Goal: Task Accomplishment & Management: Use online tool/utility

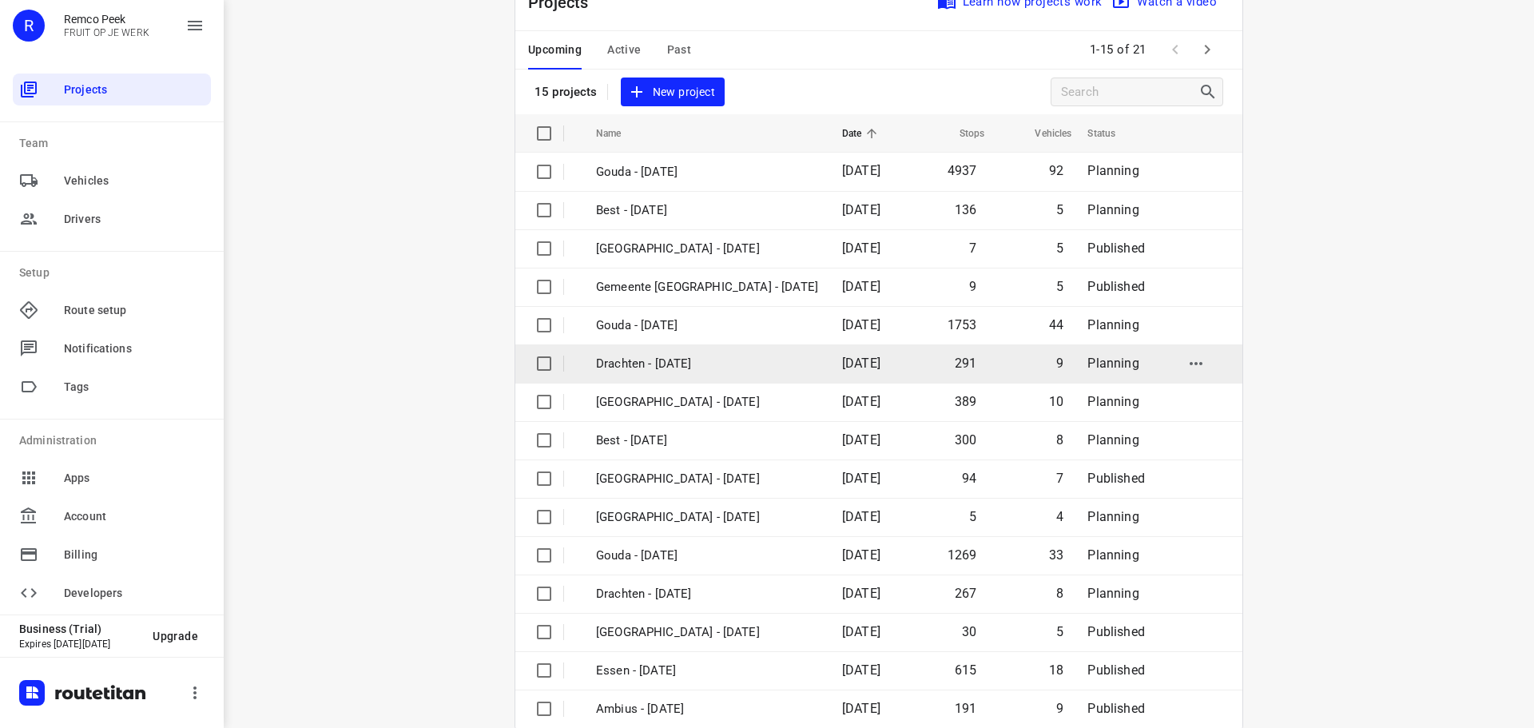
scroll to position [80, 0]
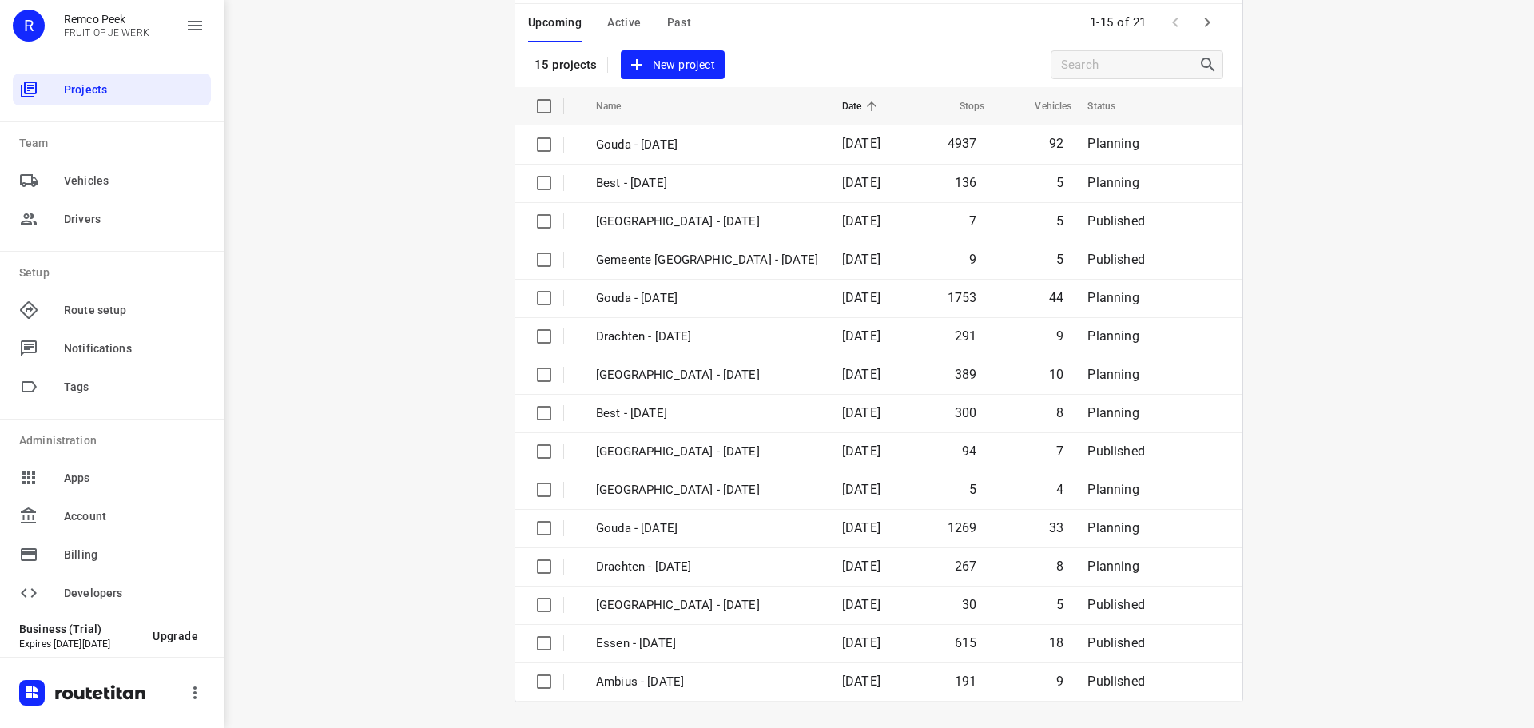
click at [1198, 22] on icon "button" at bounding box center [1207, 22] width 19 height 19
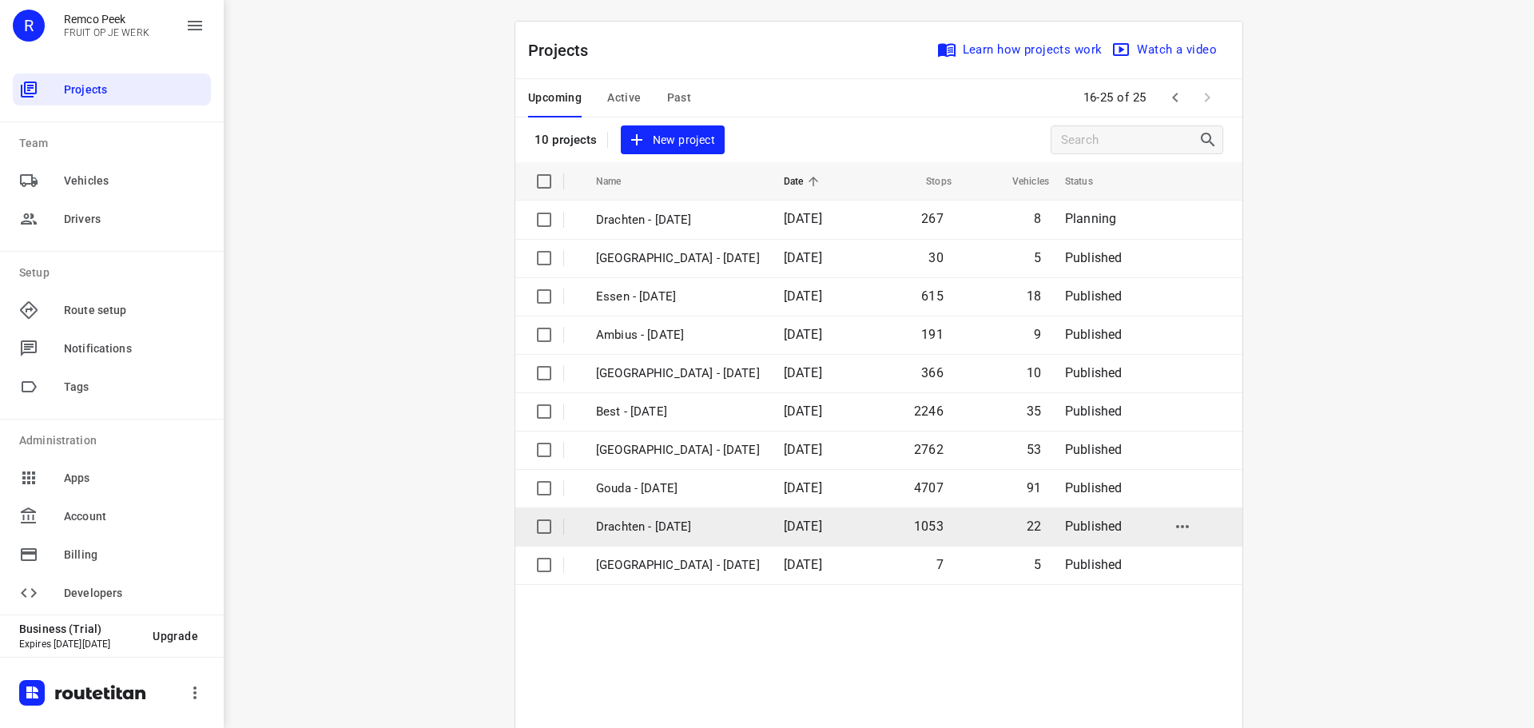
scroll to position [8, 0]
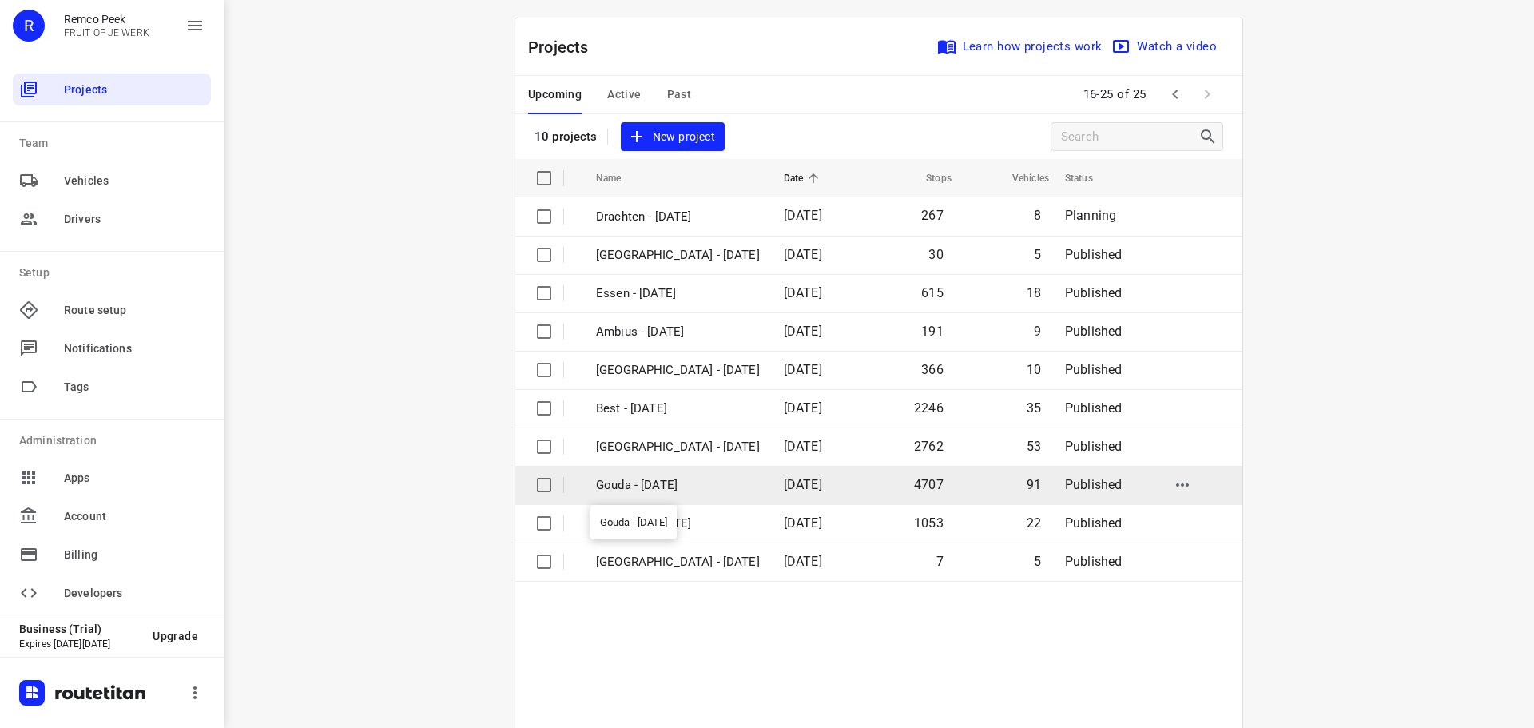
click at [689, 487] on p "Gouda - [DATE]" at bounding box center [678, 485] width 164 height 18
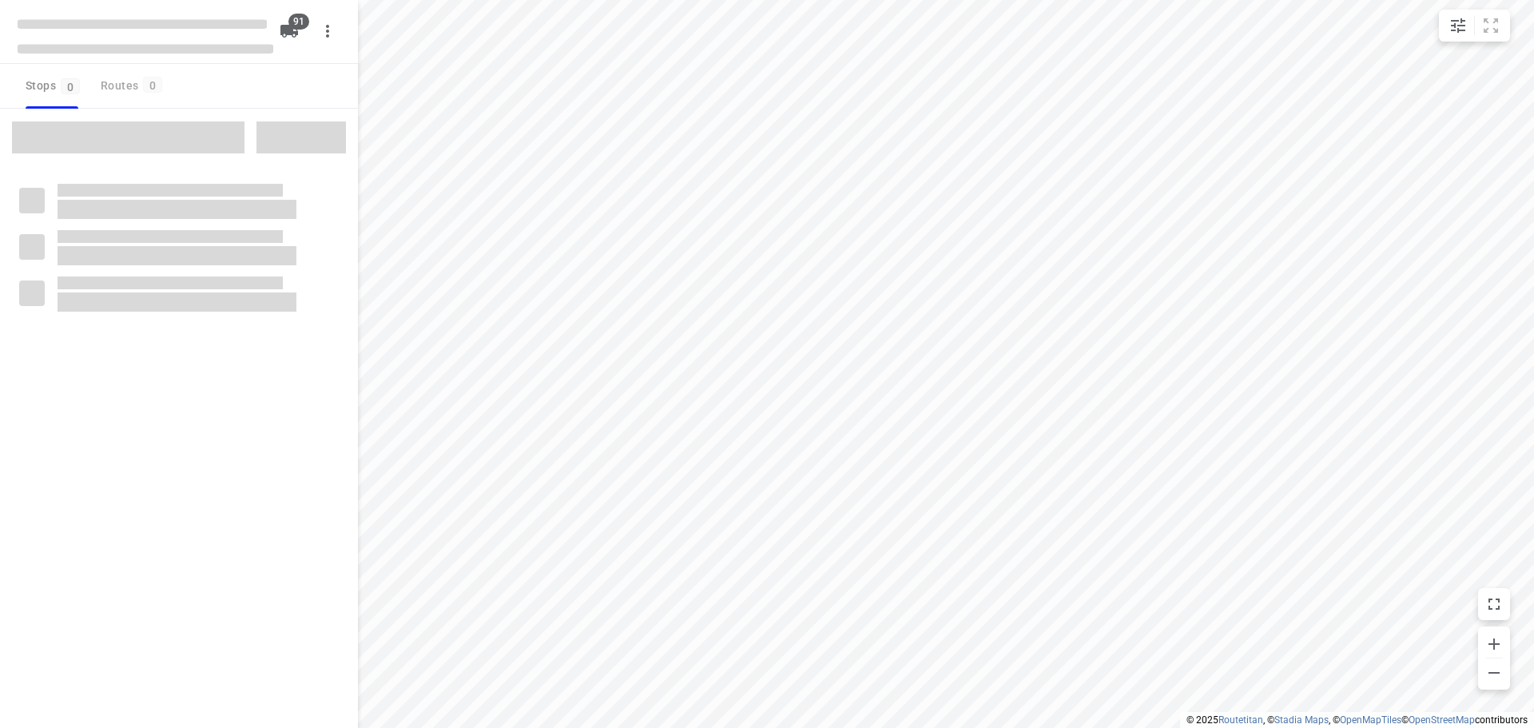
type input "distance"
checkbox input "true"
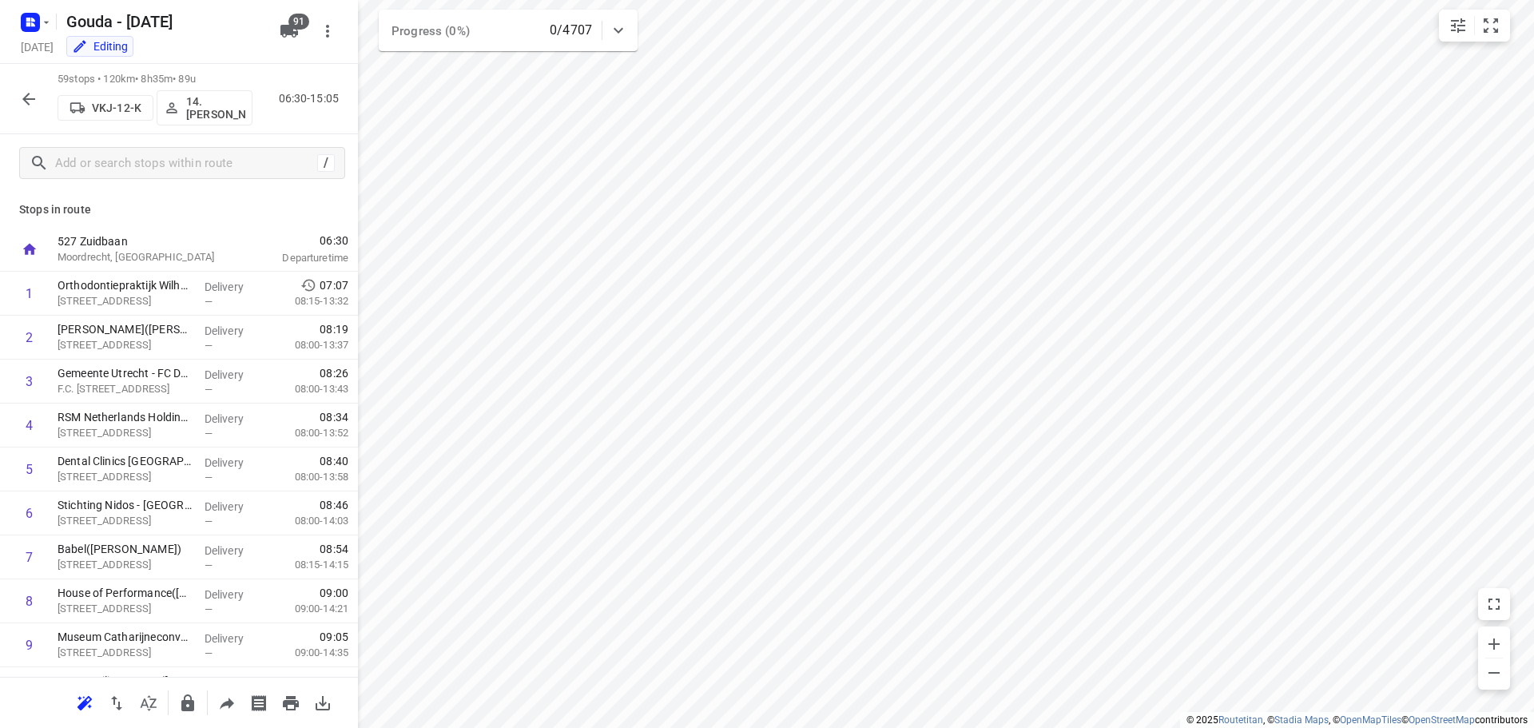
drag, startPoint x: 269, startPoint y: 209, endPoint x: 344, endPoint y: 217, distance: 74.7
click at [273, 208] on p "Stops in route" at bounding box center [179, 209] width 320 height 17
click at [301, 201] on p "Stops in route" at bounding box center [179, 209] width 320 height 17
click at [299, 217] on p "Stops in route" at bounding box center [179, 209] width 320 height 17
click at [292, 219] on div "Stops in route 527 [GEOGRAPHIC_DATA], [GEOGRAPHIC_DATA] 06:30 Departure time 1 …" at bounding box center [179, 434] width 358 height 485
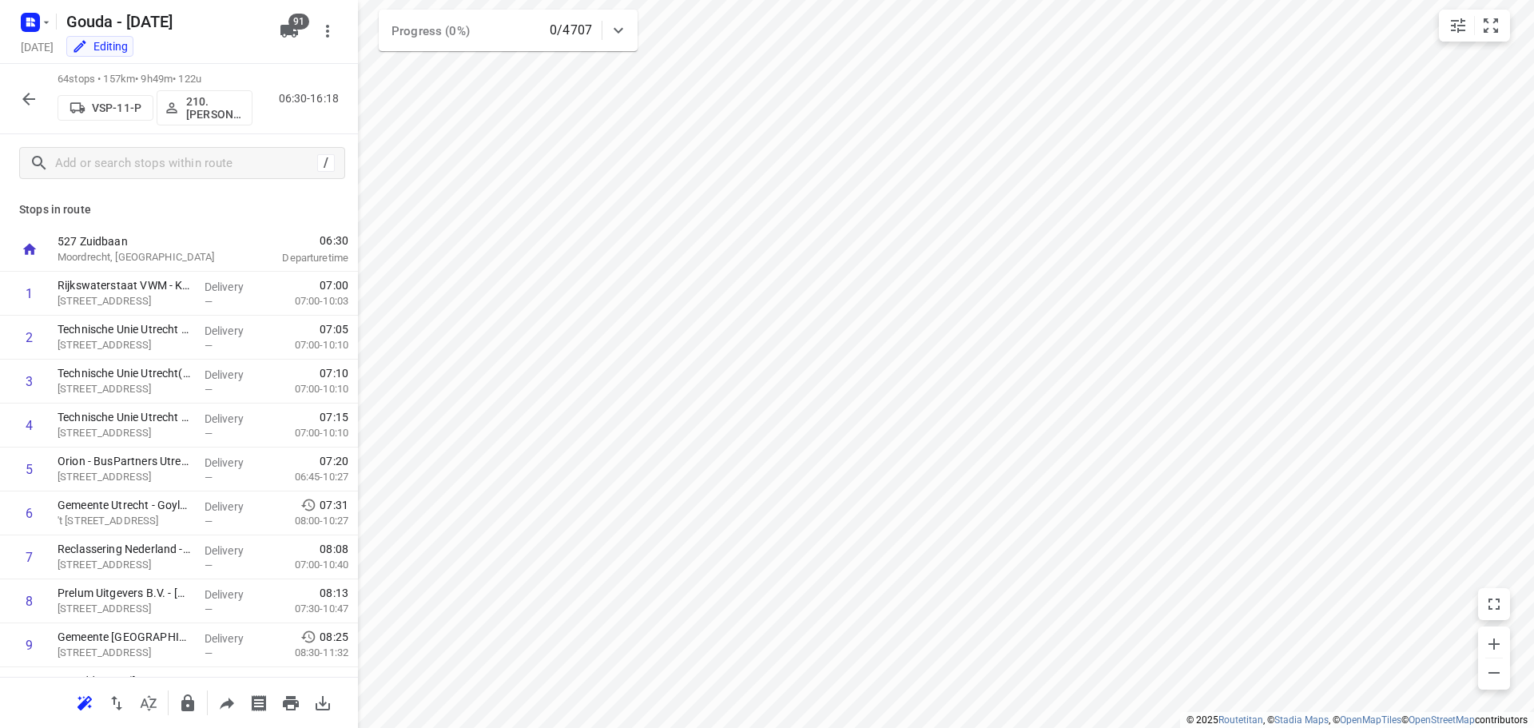
drag, startPoint x: 288, startPoint y: 218, endPoint x: 296, endPoint y: 218, distance: 8.8
click at [288, 218] on div "Stops in route 527 [GEOGRAPHIC_DATA], [GEOGRAPHIC_DATA] 06:30 Departure time 1 …" at bounding box center [179, 434] width 358 height 485
click at [192, 180] on div "/" at bounding box center [179, 163] width 358 height 58
click at [276, 203] on p "Stops in route" at bounding box center [179, 209] width 320 height 17
click at [235, 228] on div at bounding box center [236, 250] width 13 height 44
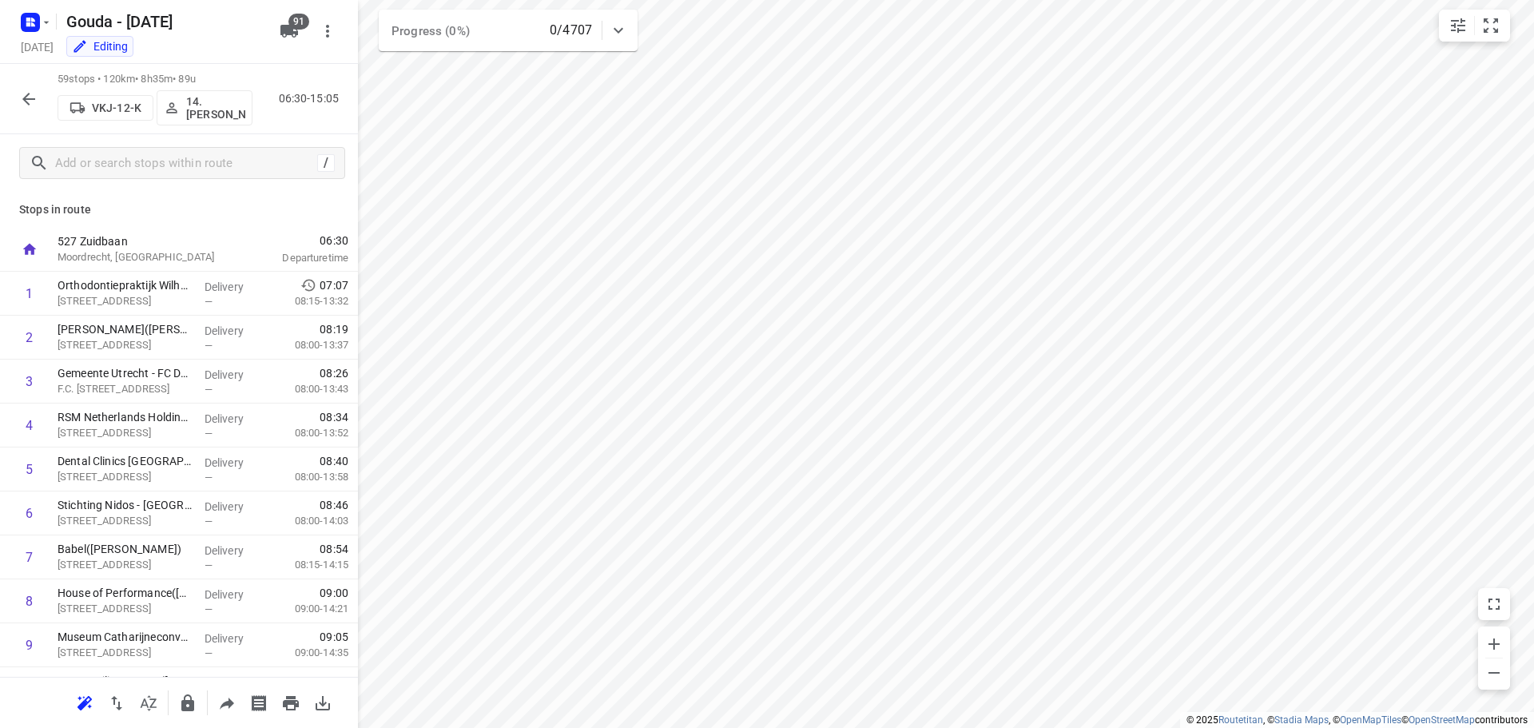
click at [161, 180] on div "/" at bounding box center [179, 163] width 358 height 58
click at [160, 187] on div "/" at bounding box center [179, 163] width 358 height 58
click at [160, 198] on div "Stops in route 527 [GEOGRAPHIC_DATA], [GEOGRAPHIC_DATA] 06:30 Departure time 1 …" at bounding box center [179, 434] width 358 height 485
click at [287, 205] on p "Stops in route" at bounding box center [179, 209] width 320 height 17
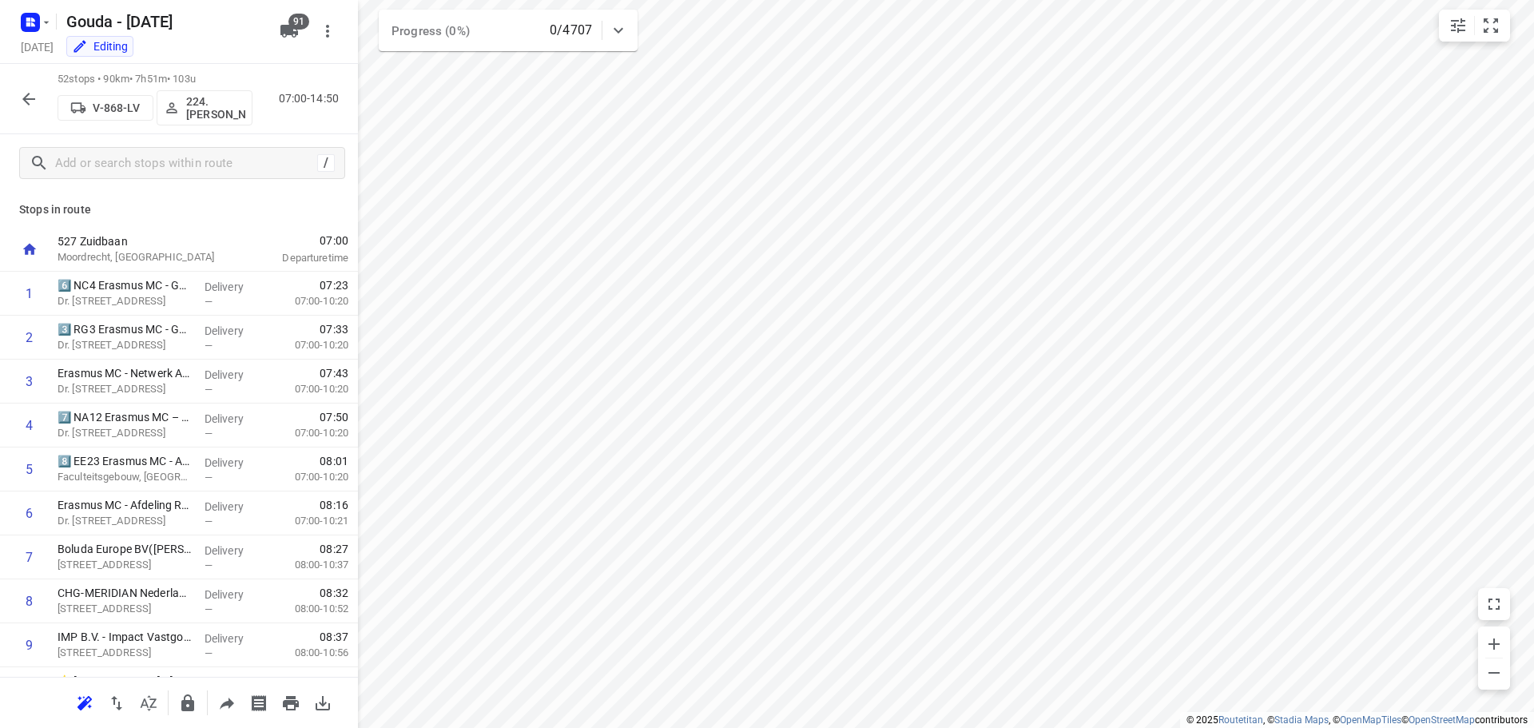
click at [16, 101] on button "button" at bounding box center [29, 99] width 32 height 32
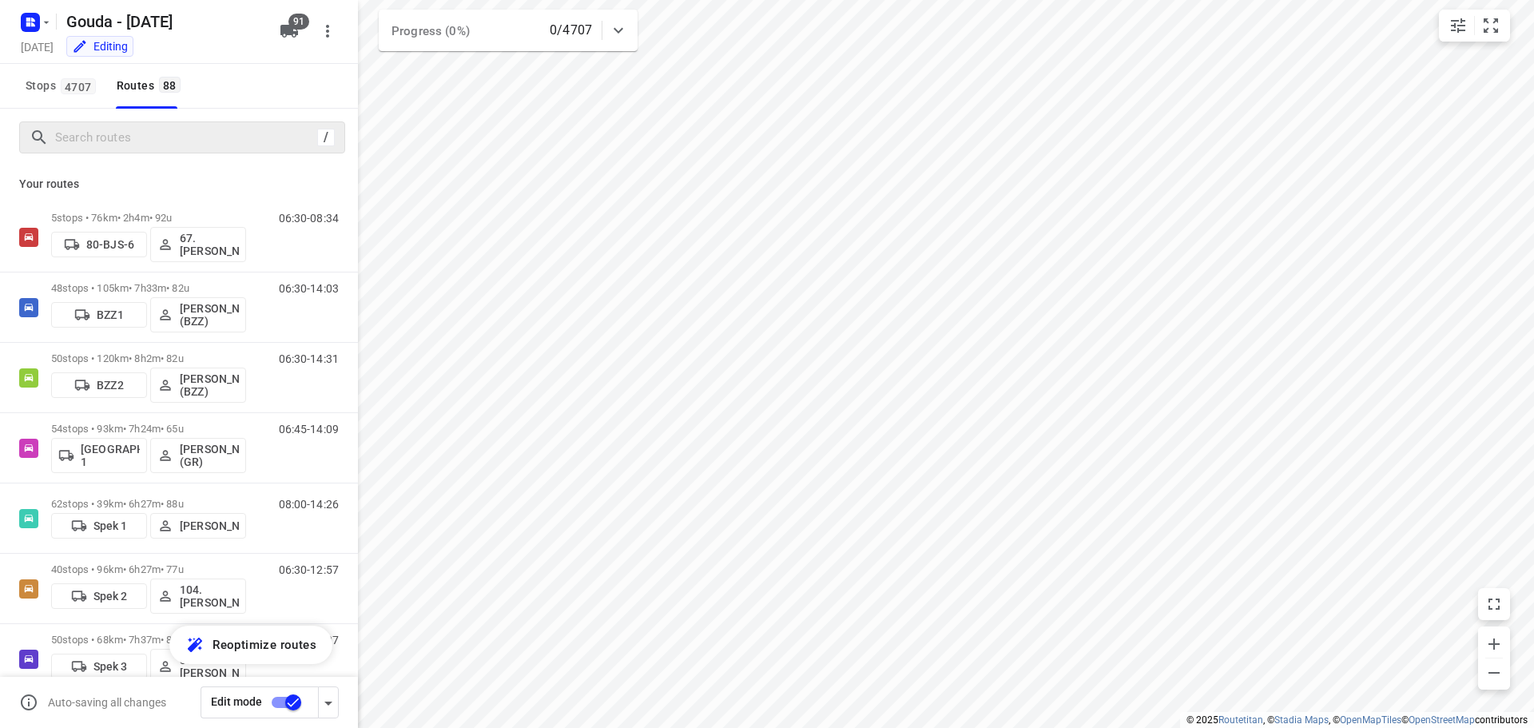
click at [86, 153] on div "/" at bounding box center [179, 138] width 358 height 58
drag, startPoint x: 87, startPoint y: 142, endPoint x: 94, endPoint y: 129, distance: 15.4
click at [89, 137] on input "Search routes" at bounding box center [186, 137] width 260 height 25
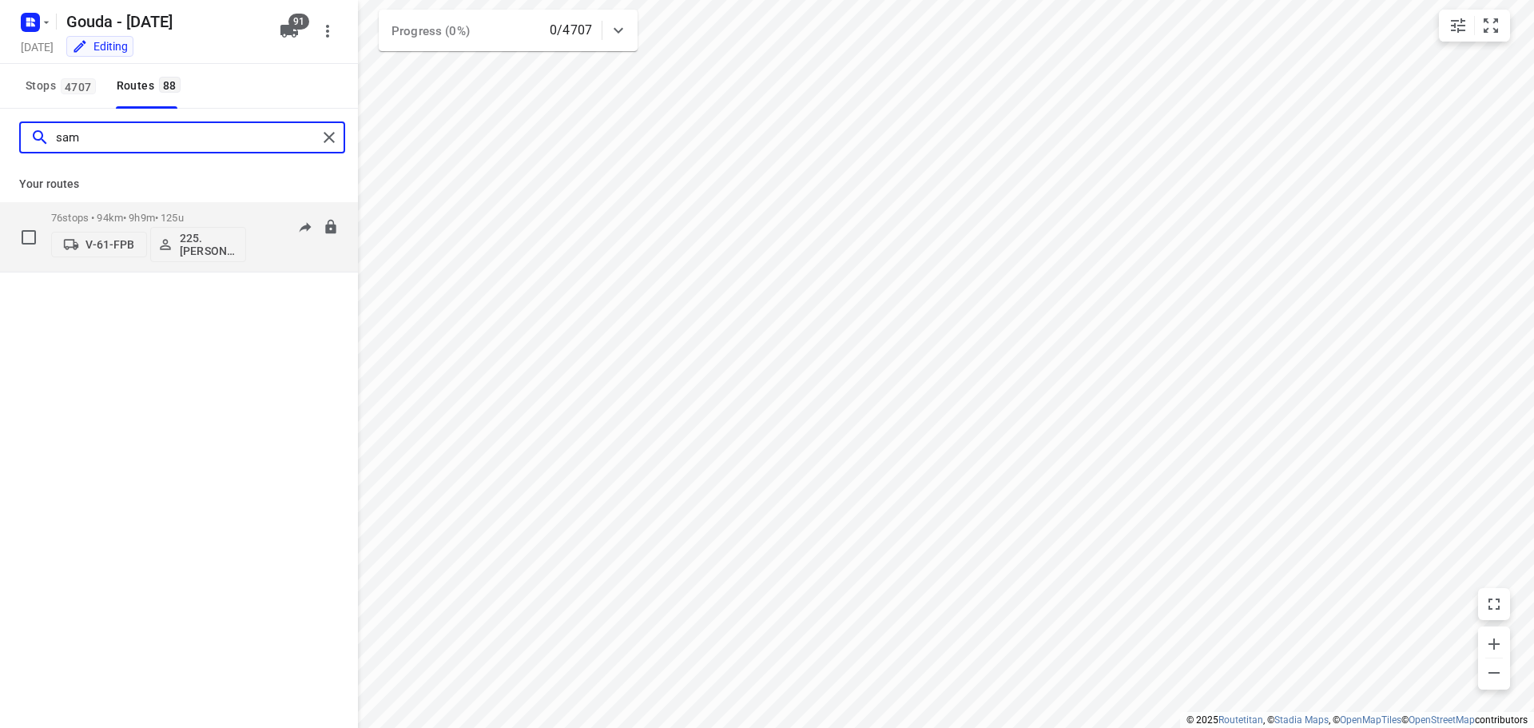
type input "sam"
click at [199, 209] on div "76 stops • 94km • 9h9m • 125u V-61-FPB 225.[PERSON_NAME] (ZZP)" at bounding box center [148, 237] width 195 height 66
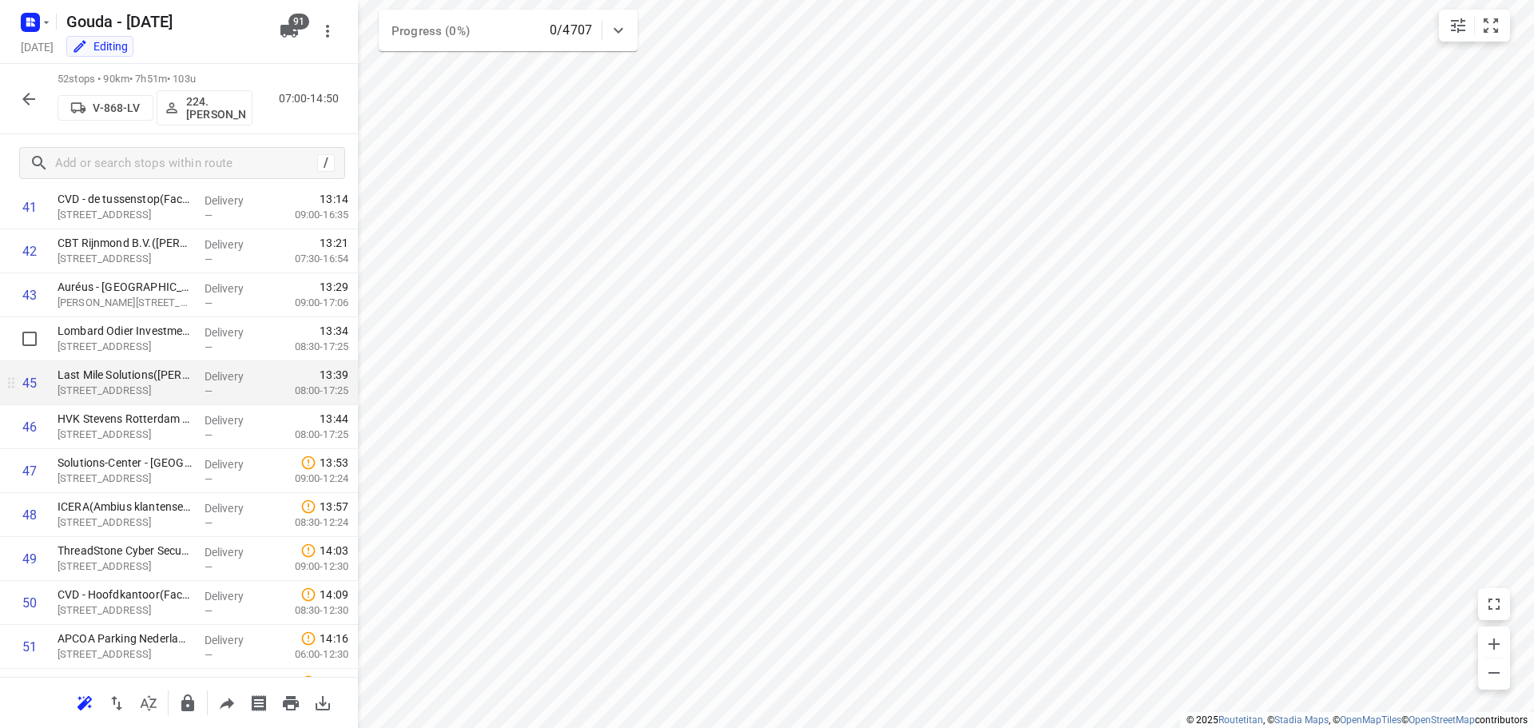
scroll to position [1764, 0]
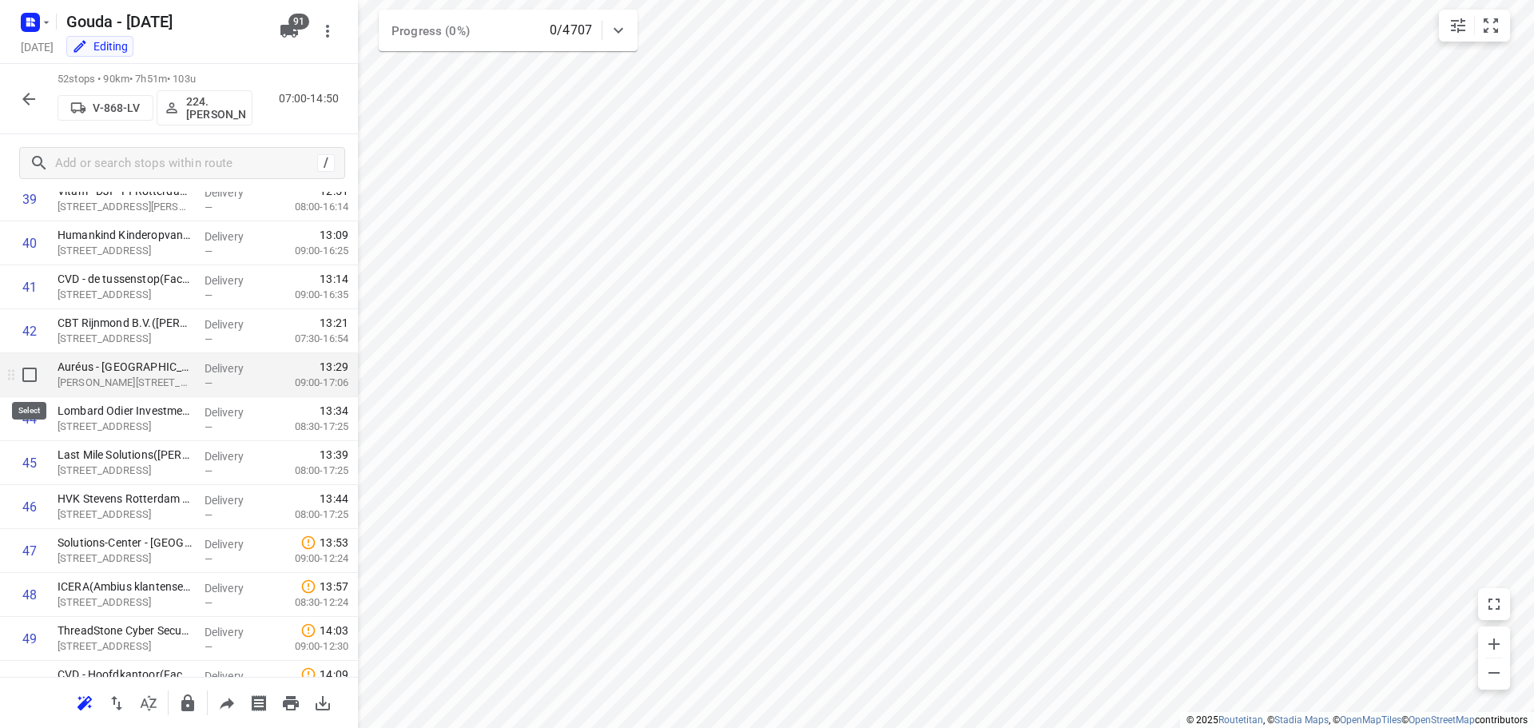
click at [32, 377] on input "checkbox" at bounding box center [30, 375] width 32 height 32
checkbox input "true"
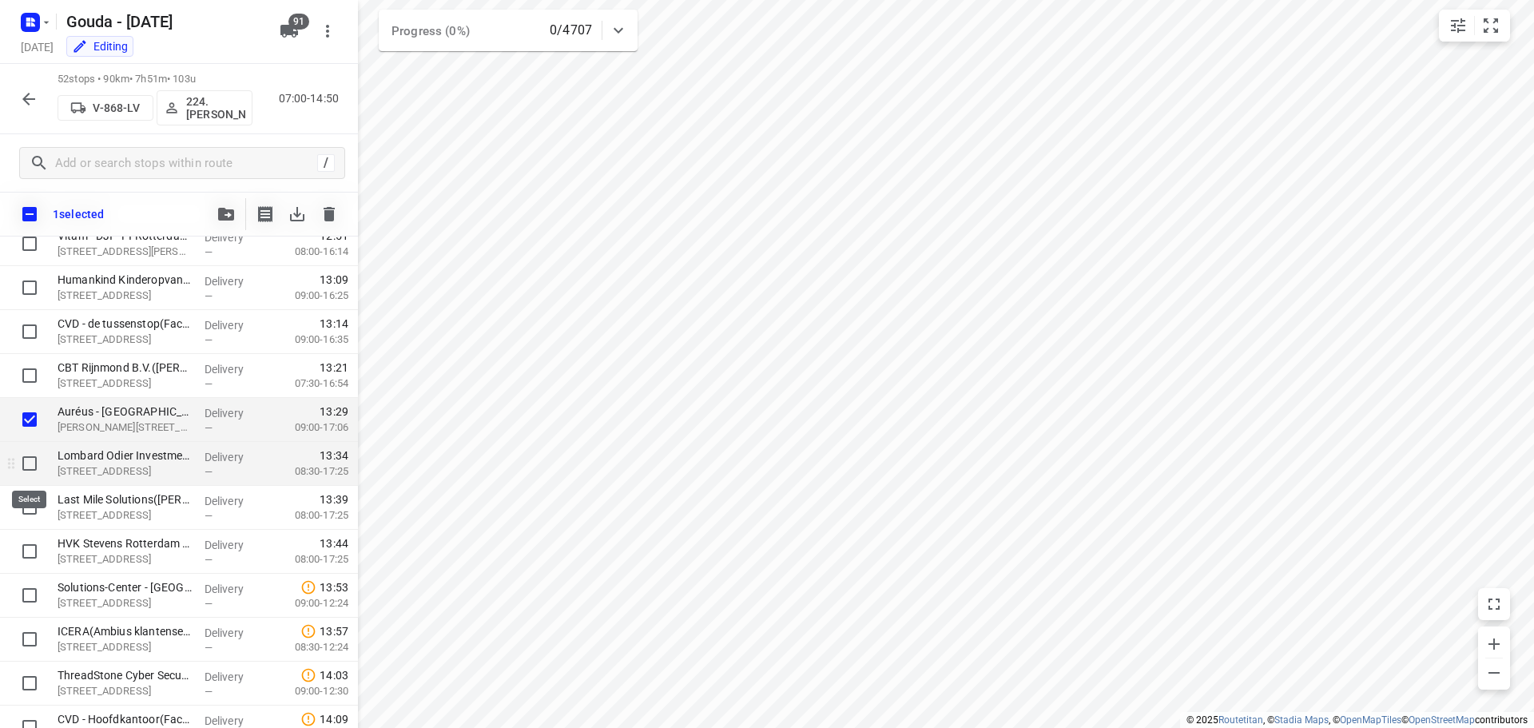
click at [30, 457] on input "checkbox" at bounding box center [30, 463] width 32 height 32
checkbox input "true"
click at [30, 511] on input "checkbox" at bounding box center [30, 507] width 32 height 32
checkbox input "true"
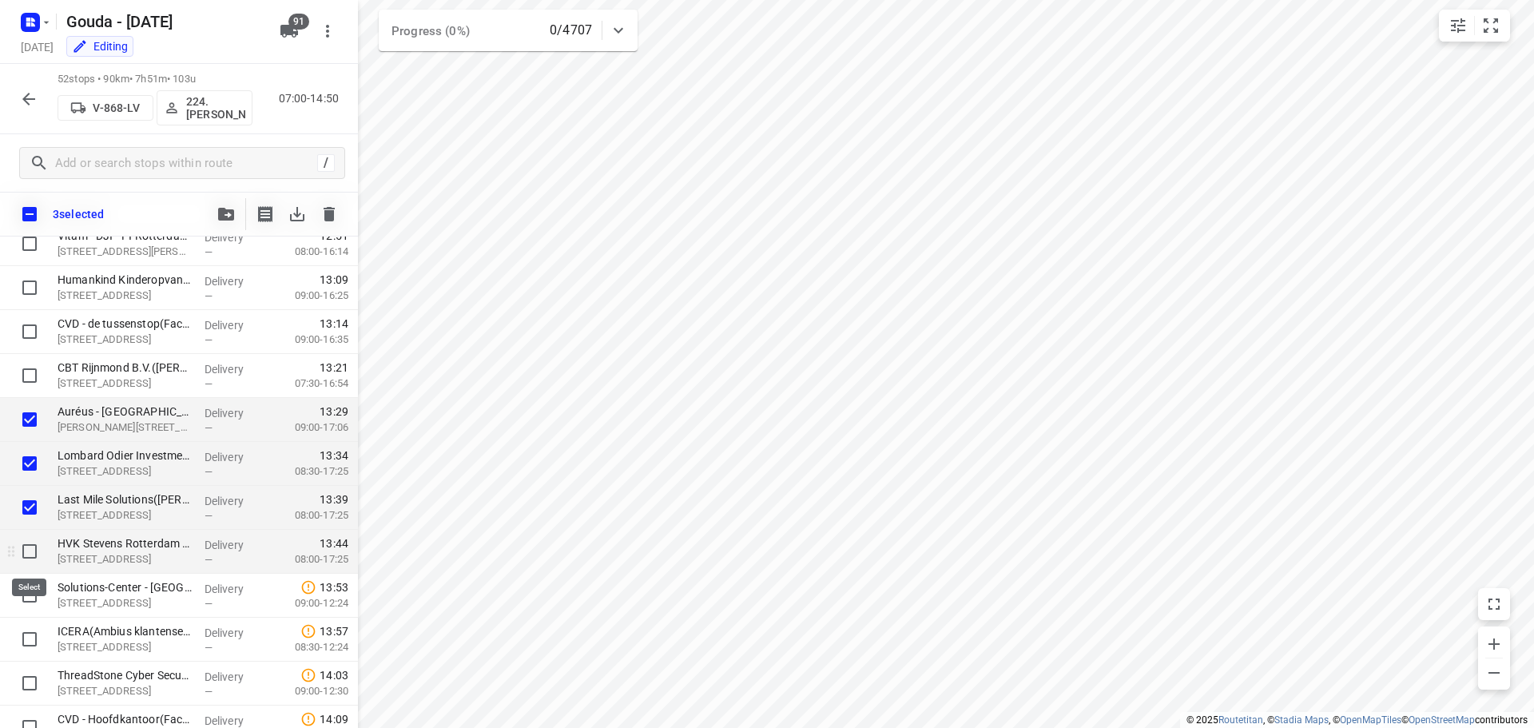
click at [34, 563] on input "checkbox" at bounding box center [30, 551] width 32 height 32
checkbox input "true"
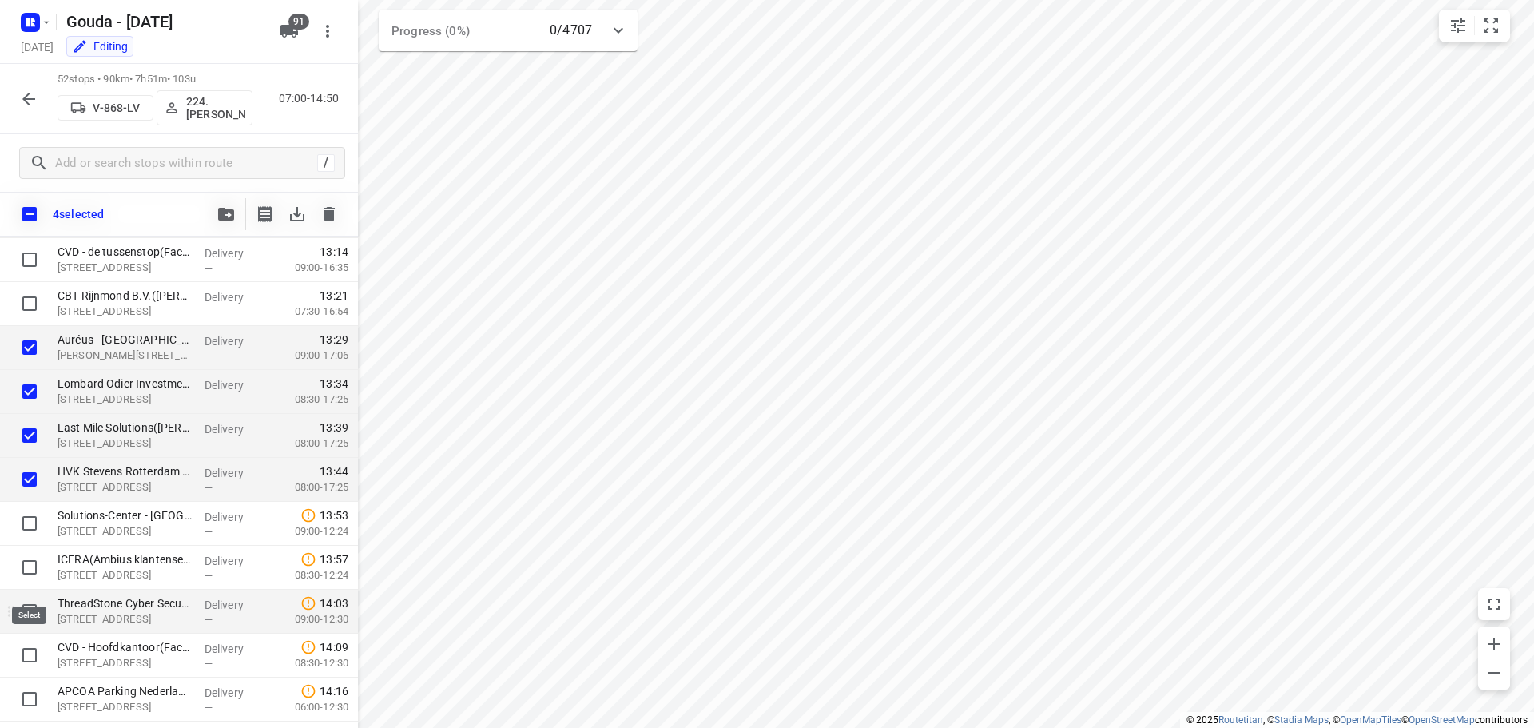
scroll to position [1917, 0]
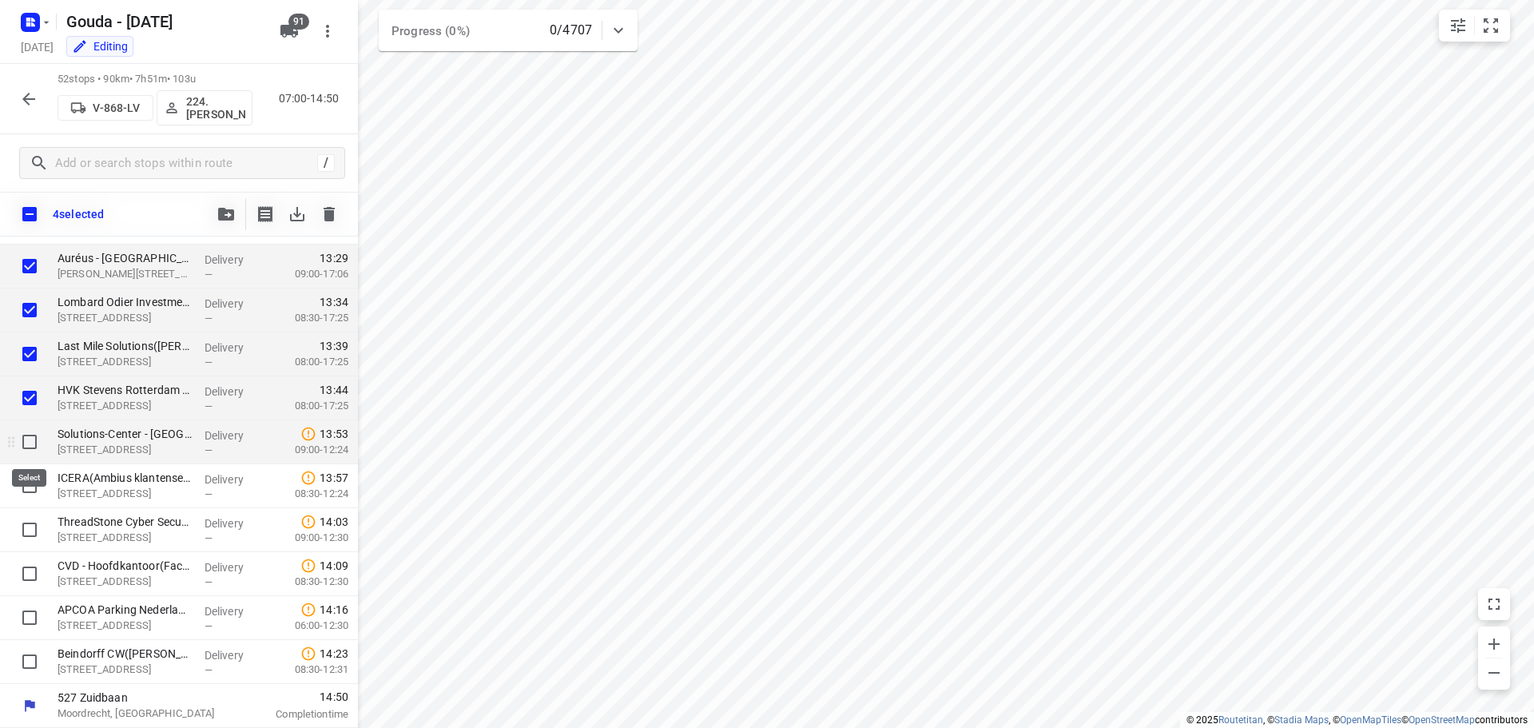
click at [28, 439] on input "checkbox" at bounding box center [30, 442] width 32 height 32
checkbox input "true"
click at [25, 500] on input "checkbox" at bounding box center [30, 486] width 32 height 32
checkbox input "true"
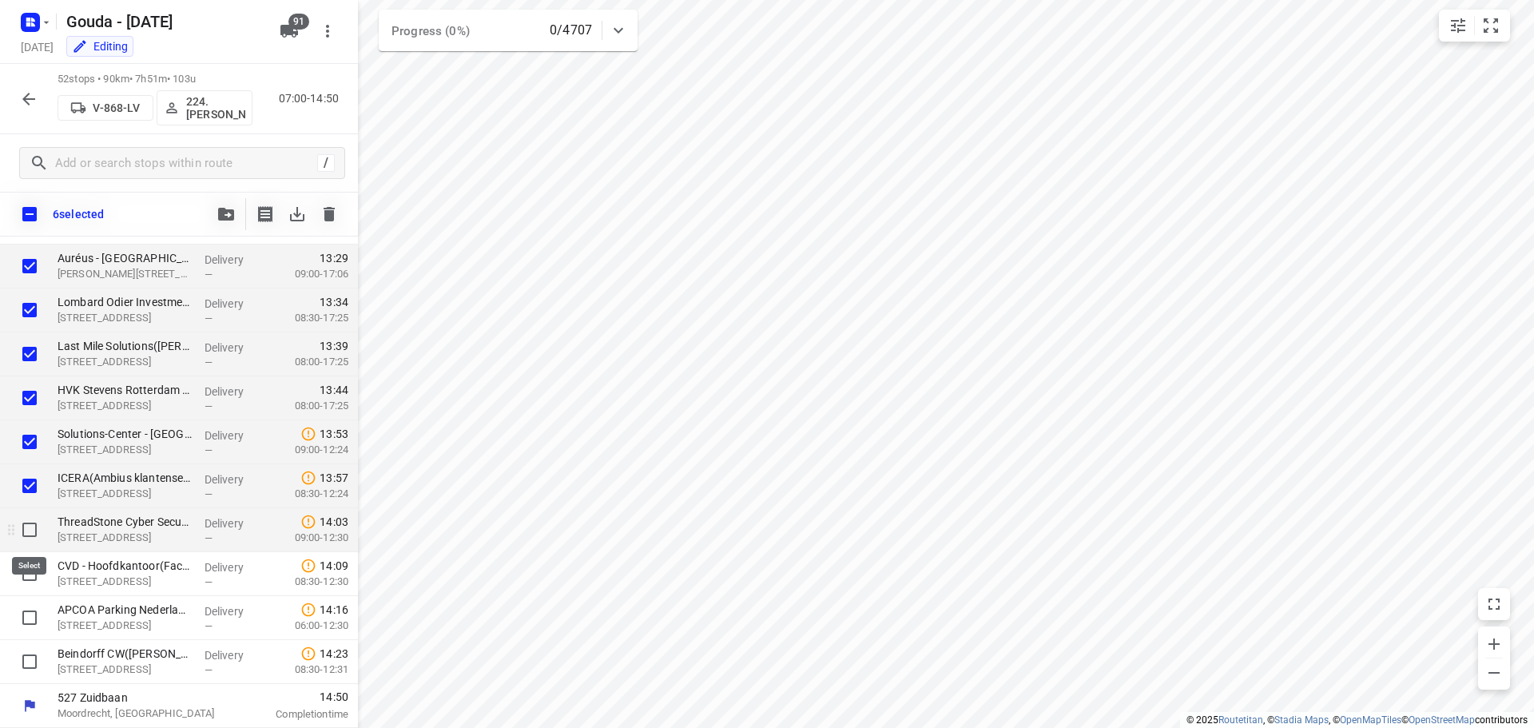
click at [32, 538] on input "checkbox" at bounding box center [30, 530] width 32 height 32
checkbox input "true"
click at [26, 583] on input "checkbox" at bounding box center [30, 574] width 32 height 32
checkbox input "true"
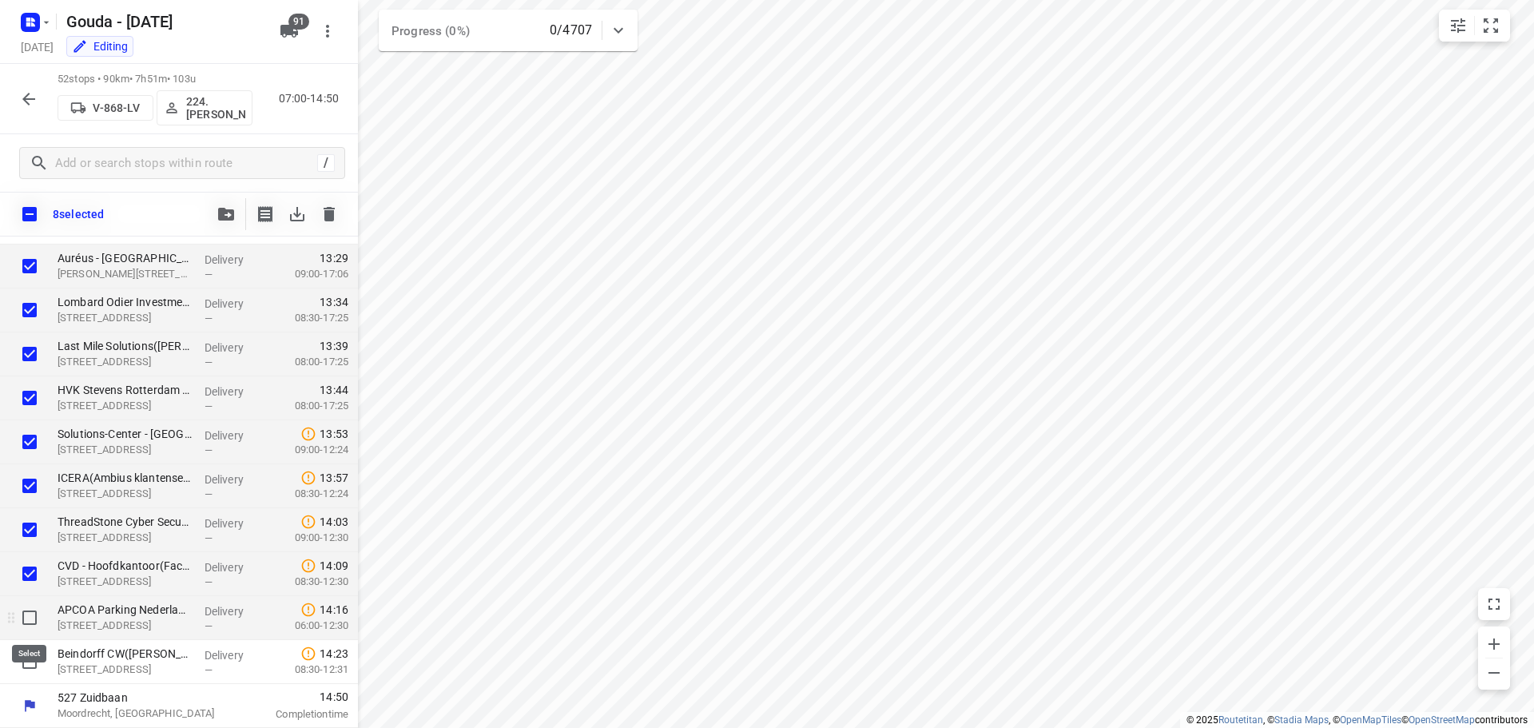
click at [30, 615] on input "checkbox" at bounding box center [30, 618] width 32 height 32
checkbox input "true"
click at [26, 665] on input "checkbox" at bounding box center [30, 662] width 32 height 32
checkbox input "true"
click at [228, 211] on icon "button" at bounding box center [226, 214] width 16 height 13
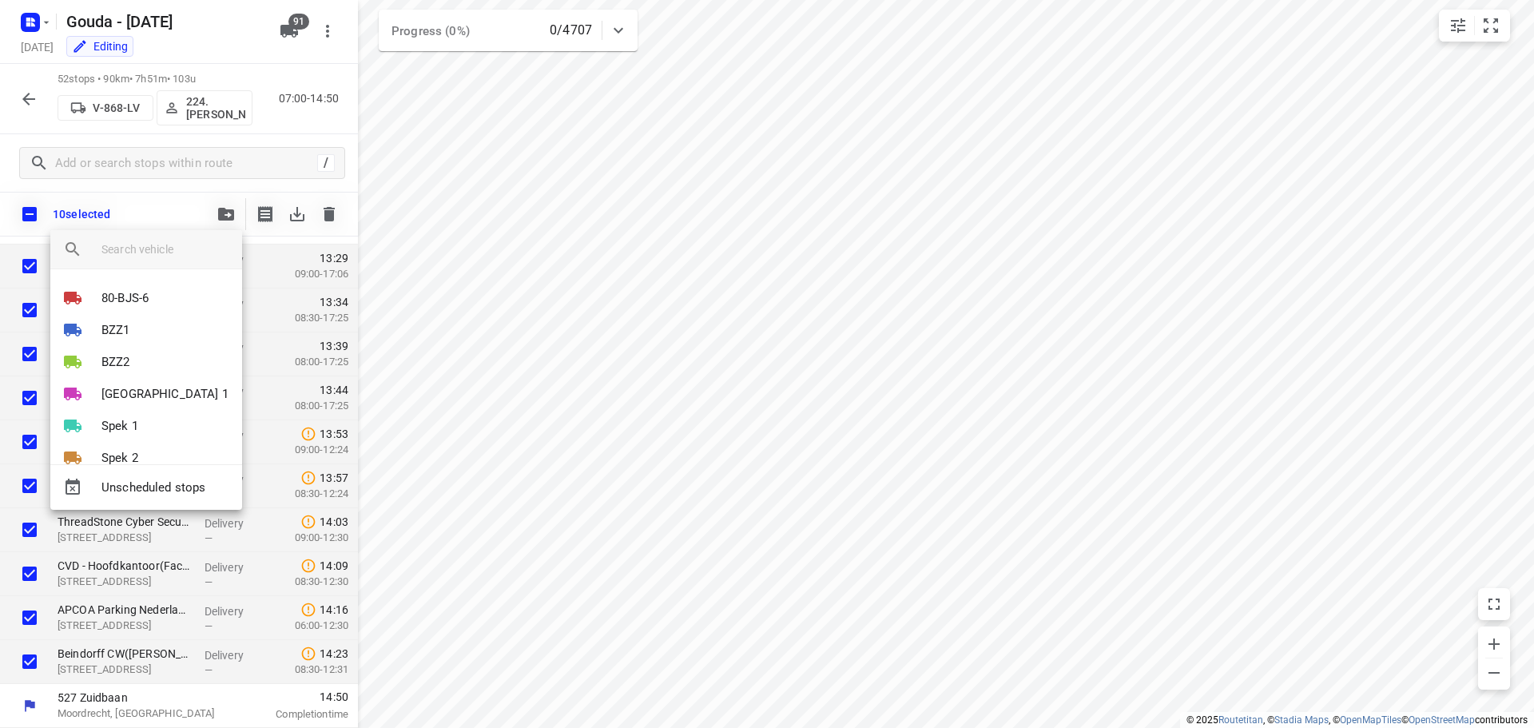
click at [166, 250] on input "search vehicle" at bounding box center [165, 249] width 128 height 24
drag, startPoint x: 46, startPoint y: 146, endPoint x: 7, endPoint y: 82, distance: 74.9
click at [43, 137] on div at bounding box center [767, 364] width 1534 height 728
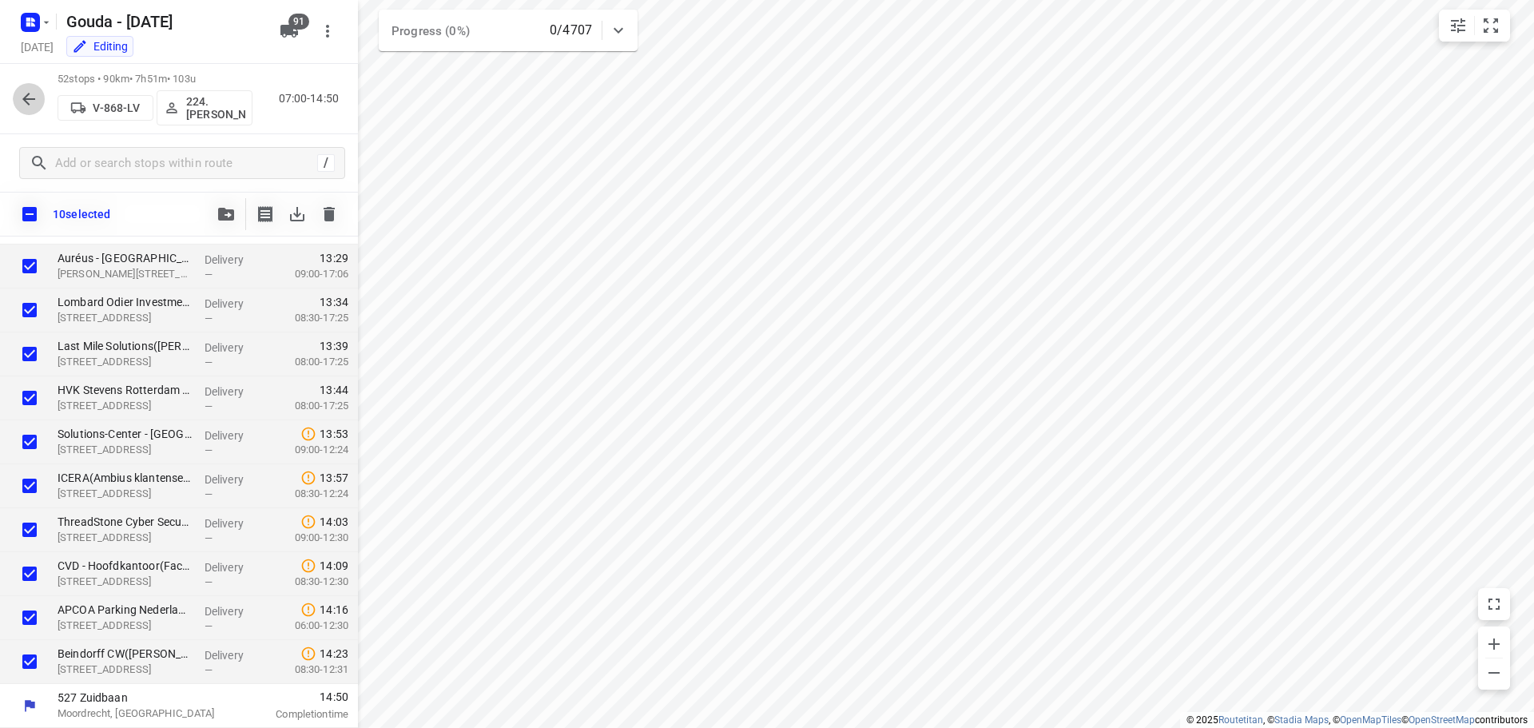
click at [30, 93] on icon "button" at bounding box center [28, 99] width 13 height 13
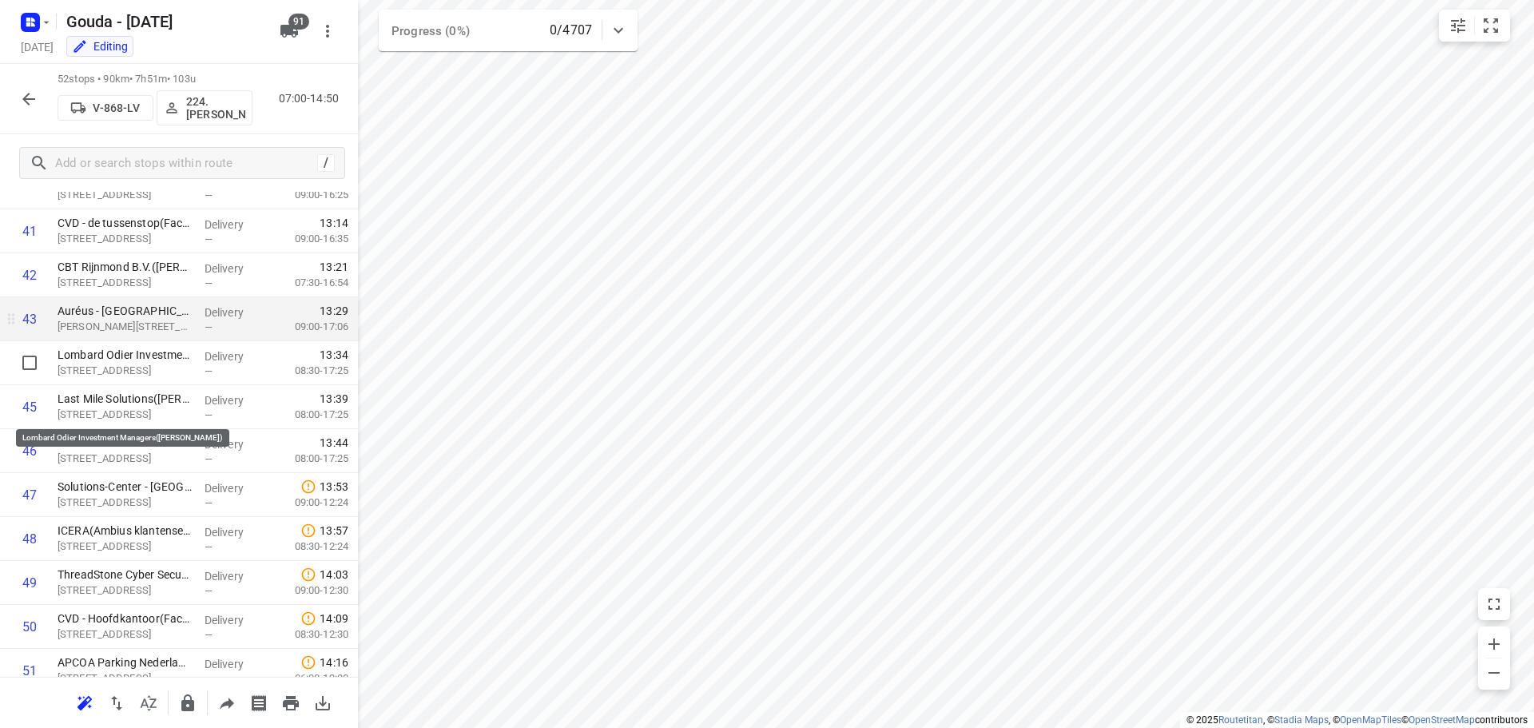
scroll to position [1764, 0]
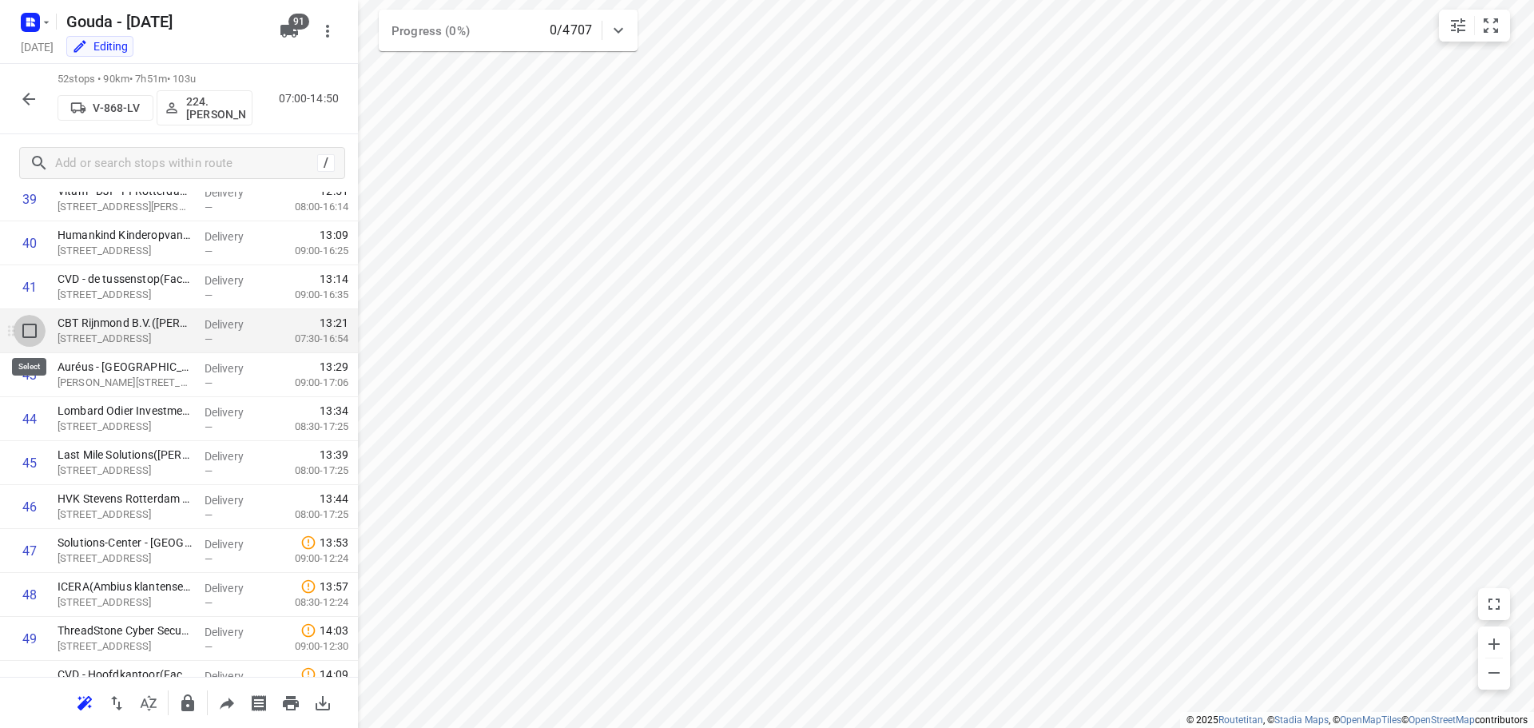
click at [28, 336] on input "checkbox" at bounding box center [30, 331] width 32 height 32
checkbox input "true"
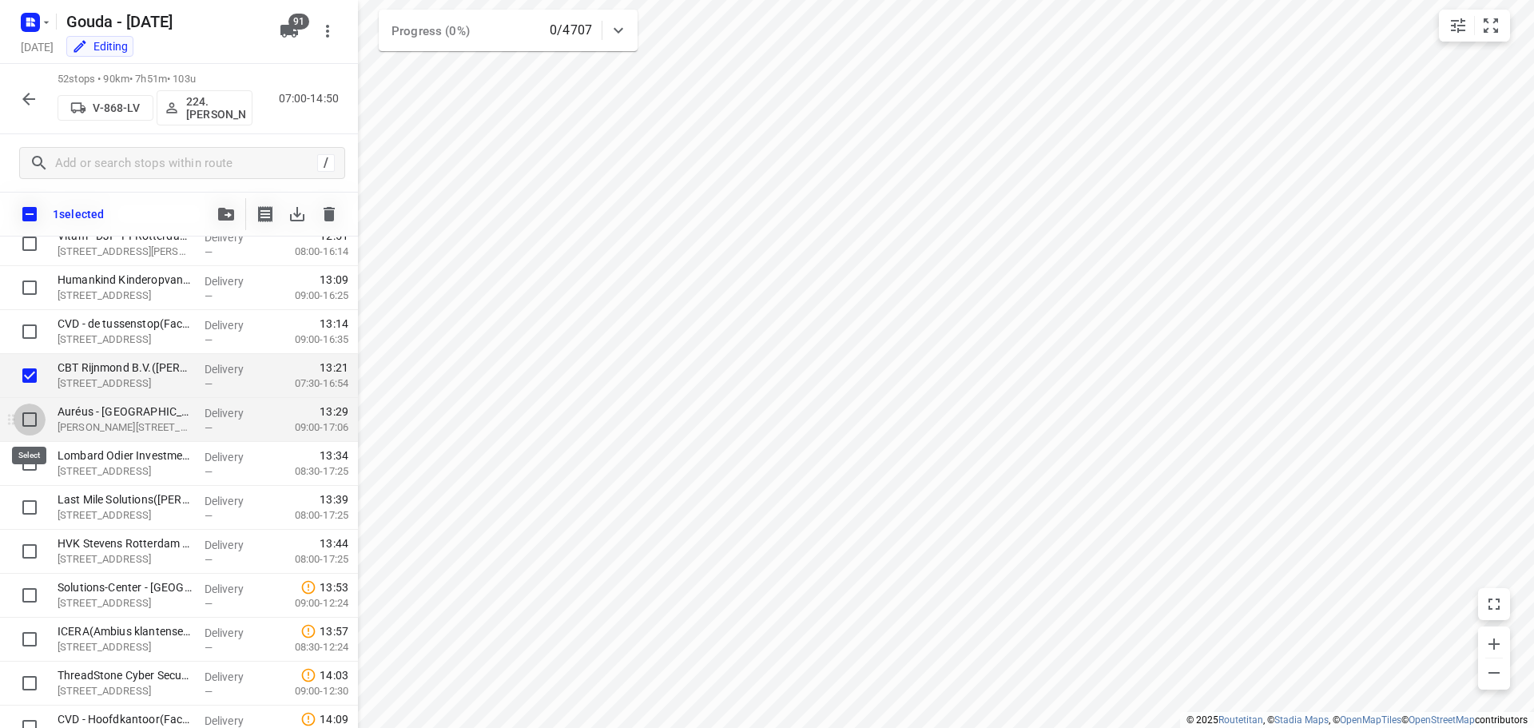
click at [30, 423] on input "checkbox" at bounding box center [30, 419] width 32 height 32
checkbox input "true"
click at [22, 465] on input "checkbox" at bounding box center [30, 463] width 32 height 32
checkbox input "true"
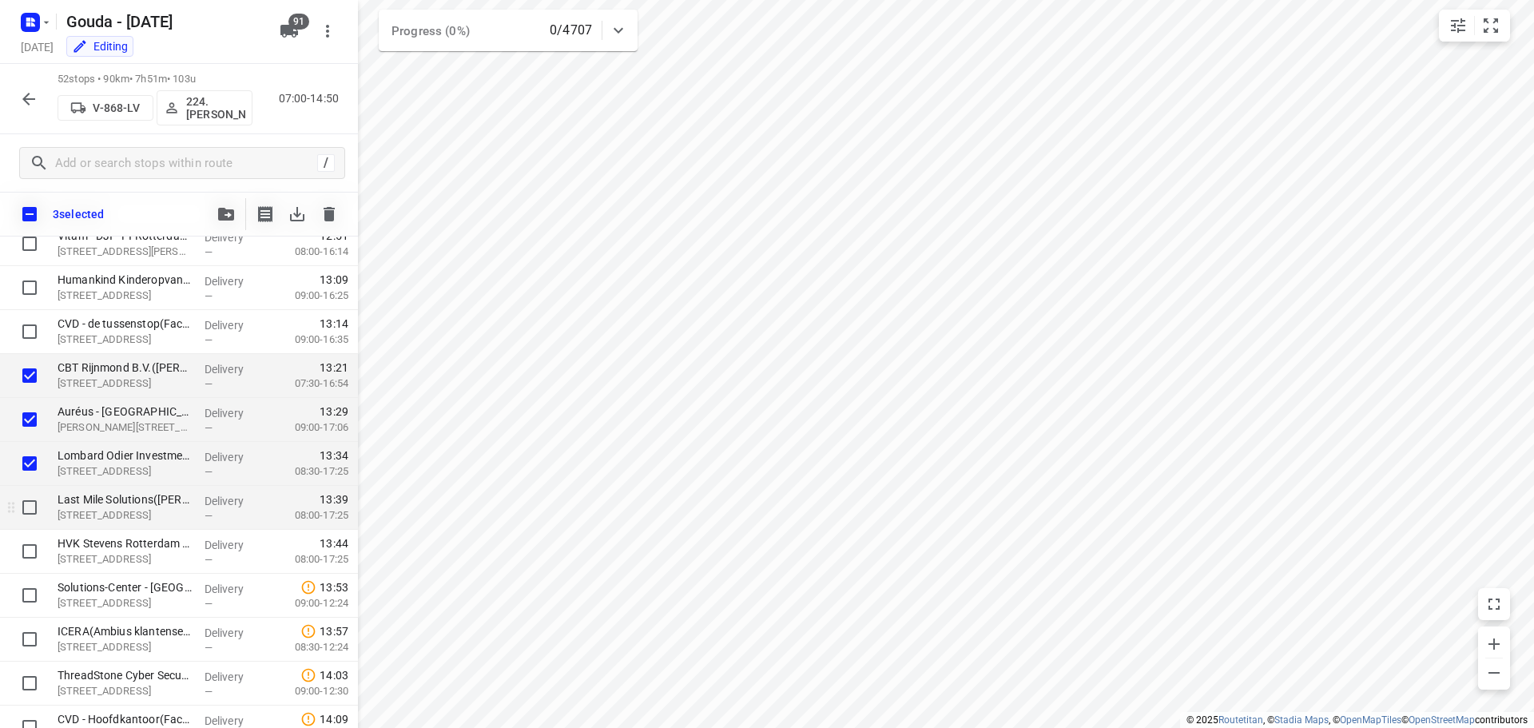
click at [26, 491] on input "checkbox" at bounding box center [30, 507] width 32 height 32
checkbox input "true"
click at [32, 547] on input "checkbox" at bounding box center [30, 551] width 32 height 32
checkbox input "true"
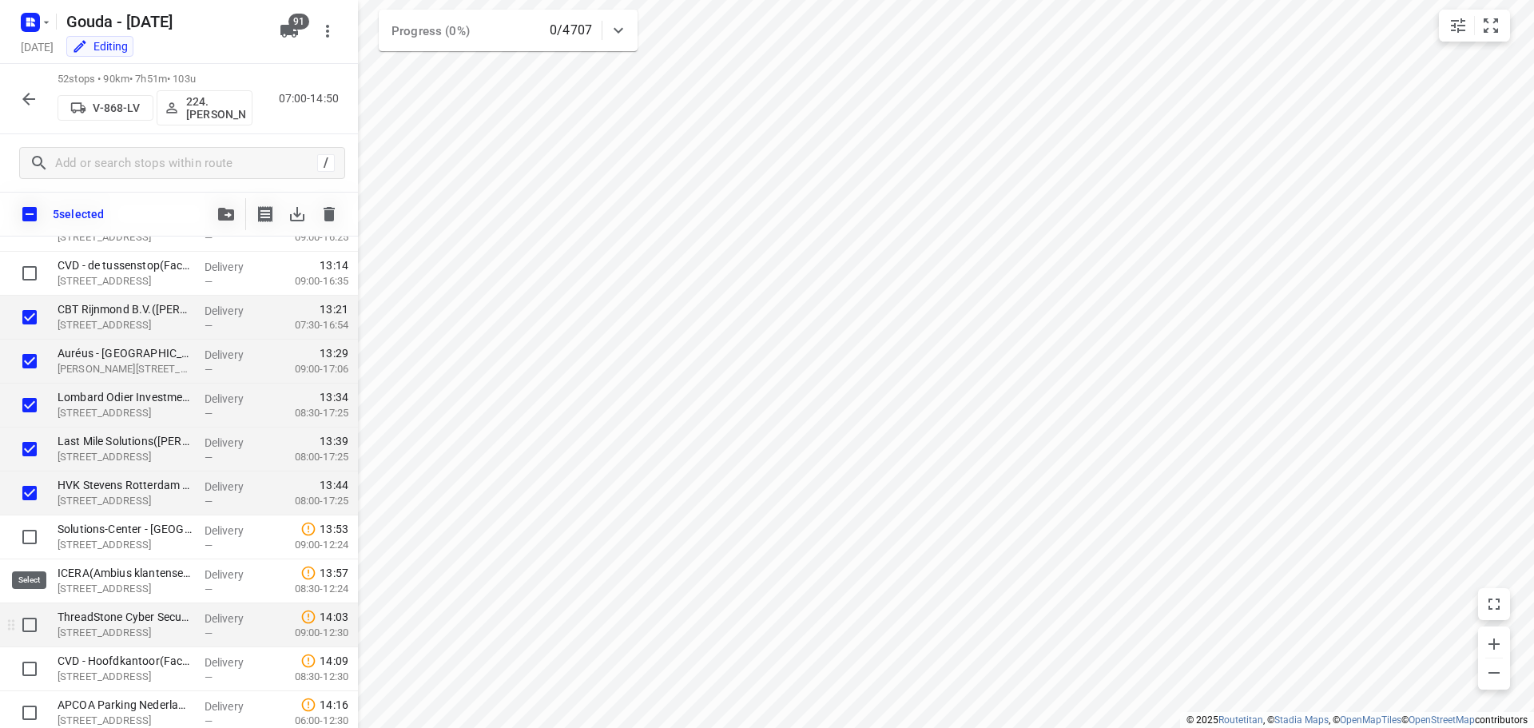
scroll to position [1917, 0]
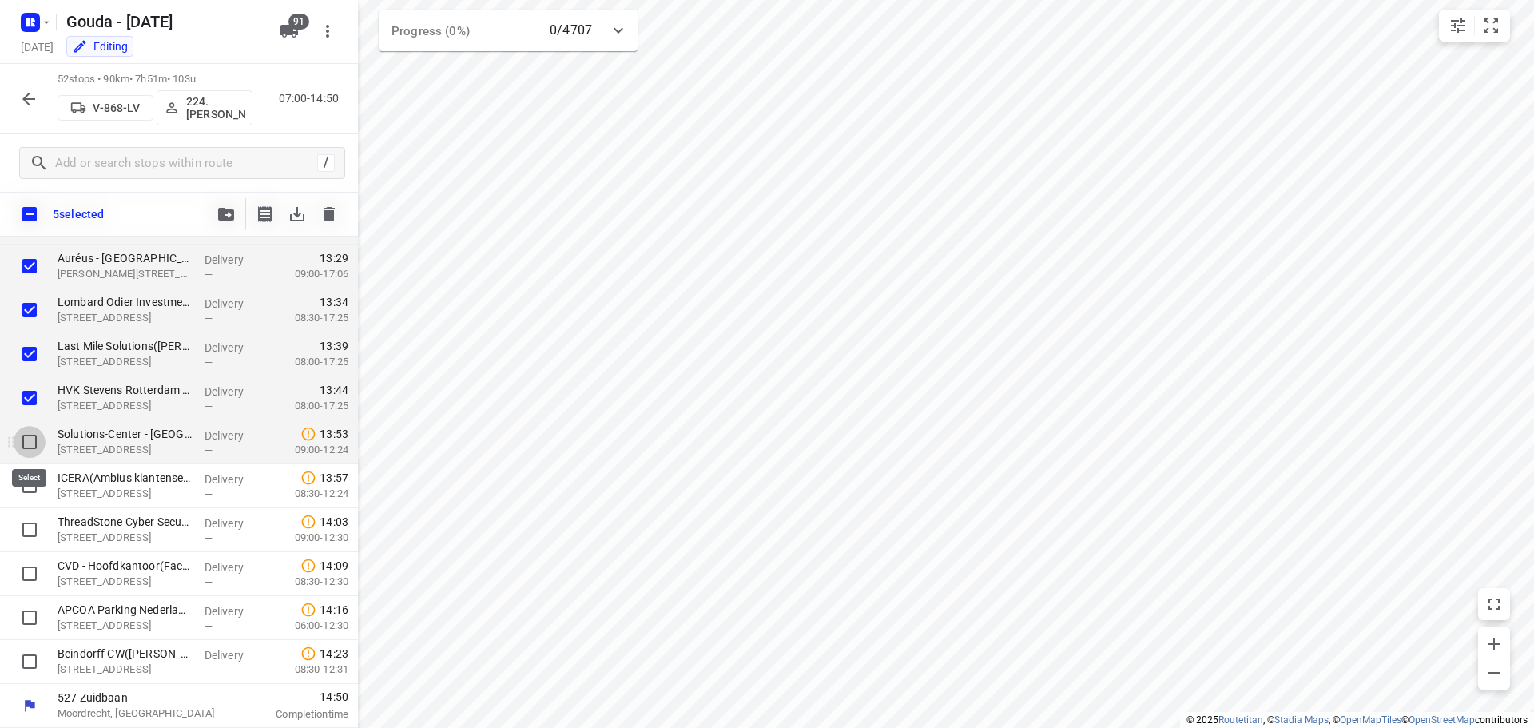
click at [25, 449] on input "checkbox" at bounding box center [30, 442] width 32 height 32
checkbox input "true"
click at [31, 492] on input "checkbox" at bounding box center [30, 486] width 32 height 32
checkbox input "true"
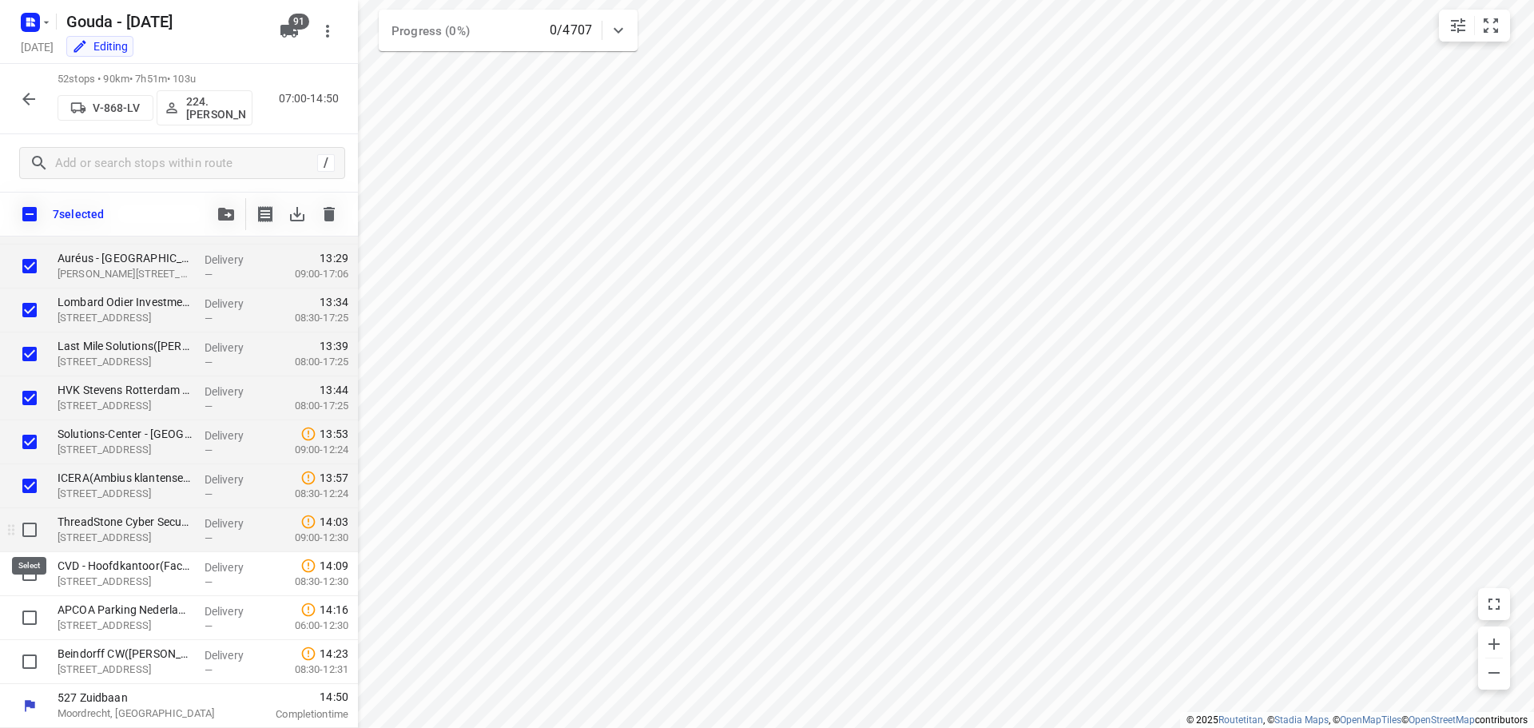
click at [34, 523] on input "checkbox" at bounding box center [30, 530] width 32 height 32
checkbox input "true"
click at [26, 575] on input "checkbox" at bounding box center [30, 574] width 32 height 32
checkbox input "true"
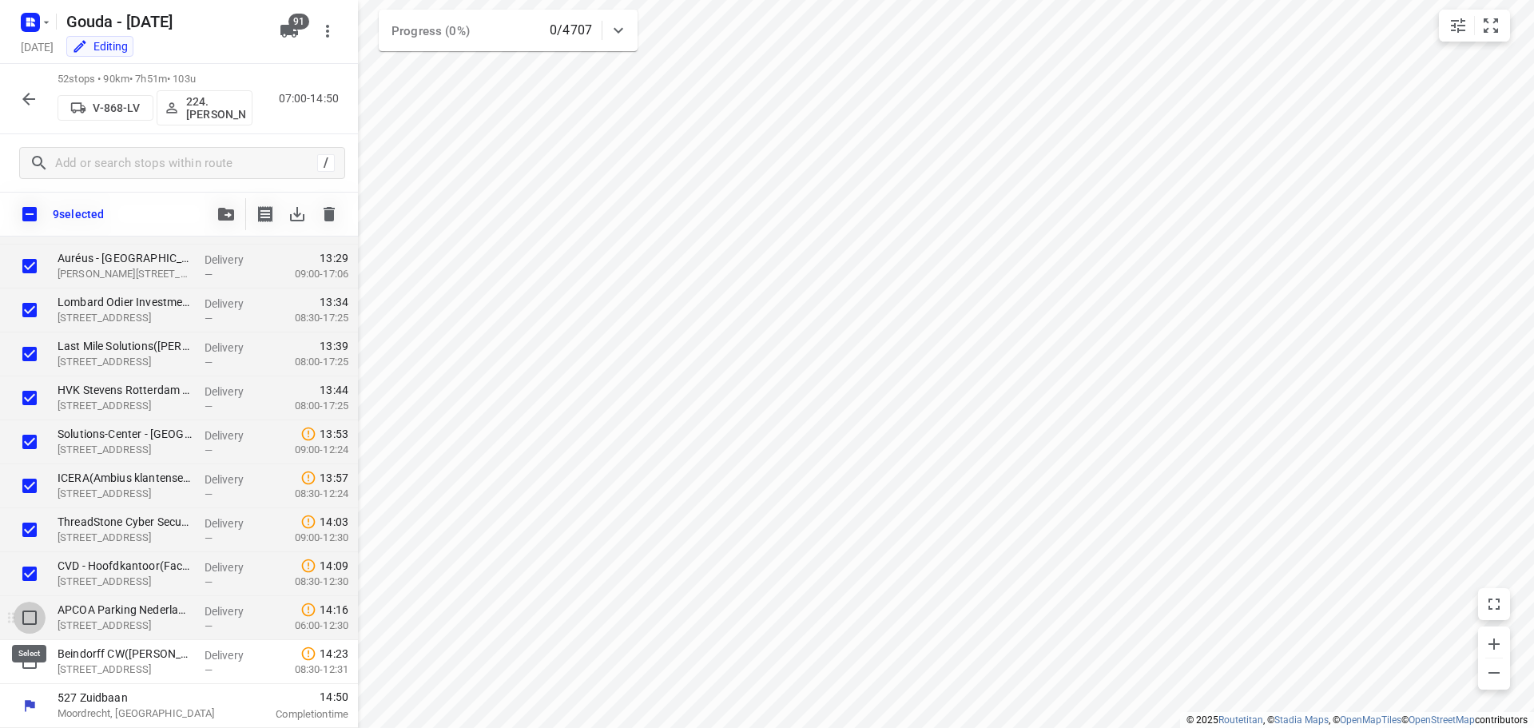
click at [30, 618] on input "checkbox" at bounding box center [30, 618] width 32 height 32
checkbox input "true"
click at [28, 654] on input "checkbox" at bounding box center [30, 662] width 32 height 32
checkbox input "true"
click at [224, 214] on icon "button" at bounding box center [226, 214] width 16 height 13
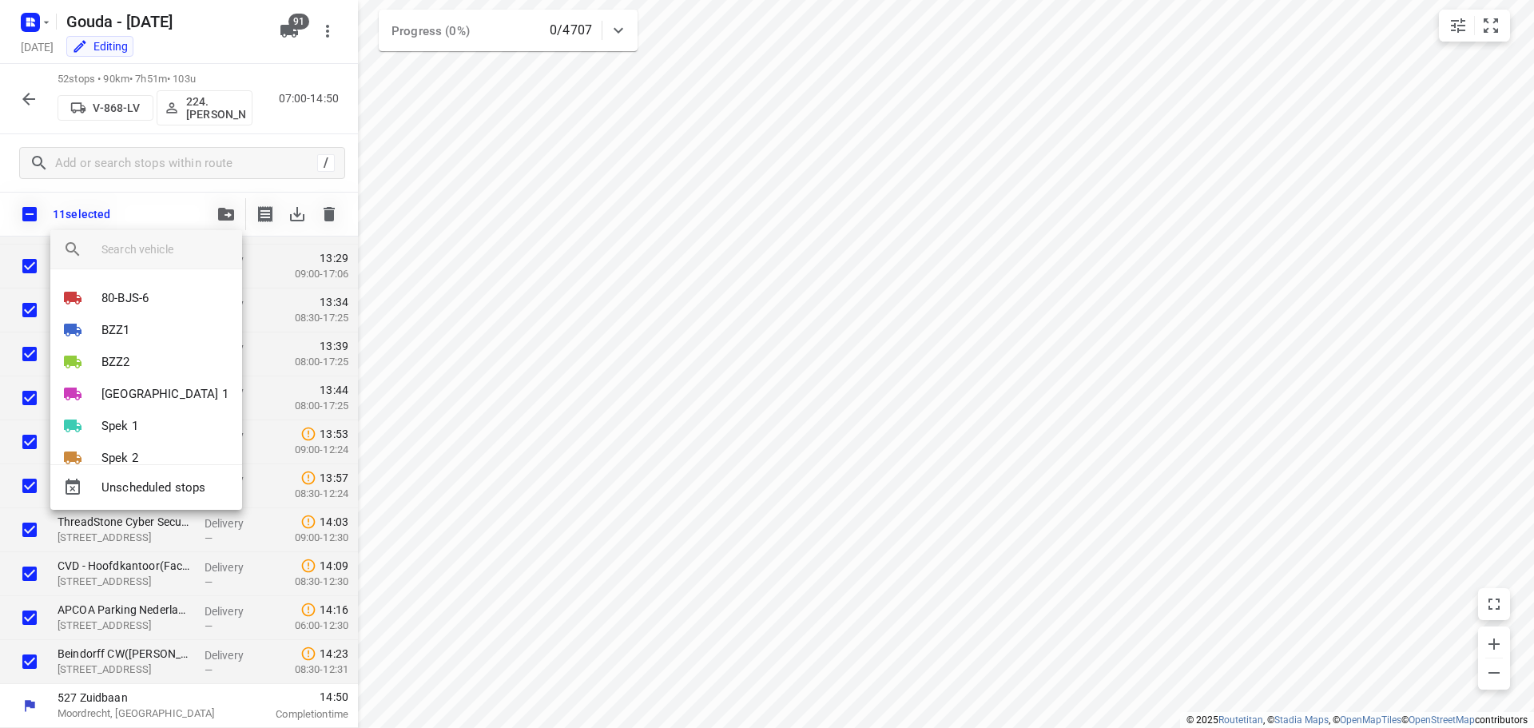
click at [135, 252] on input "search vehicle" at bounding box center [165, 249] width 128 height 24
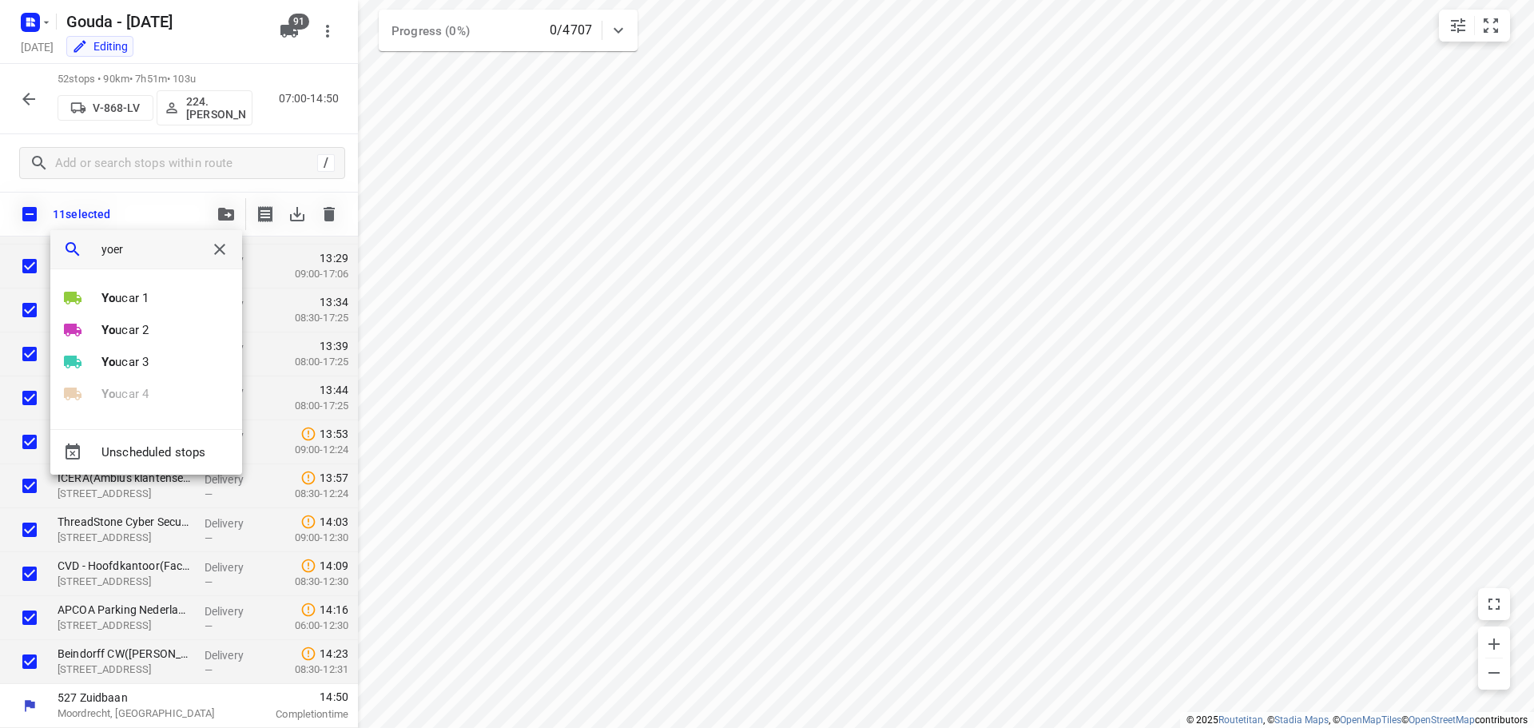
type input "yoeri"
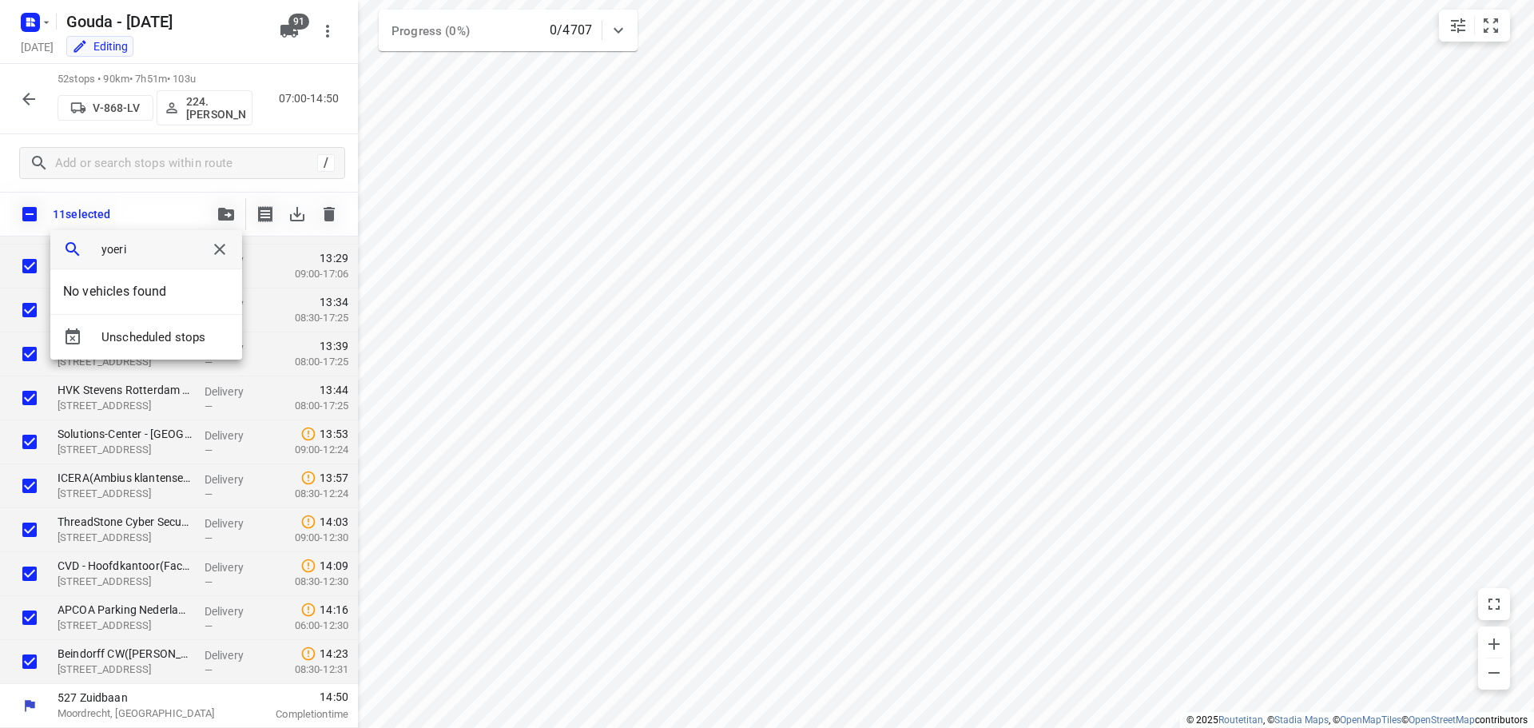
drag, startPoint x: 169, startPoint y: 248, endPoint x: -73, endPoint y: 275, distance: 244.3
click at [0, 275] on html "i © 2025 Routetitan , © Stadia Maps , © OpenMapTiles © OpenStreetMap contributo…" at bounding box center [767, 364] width 1534 height 728
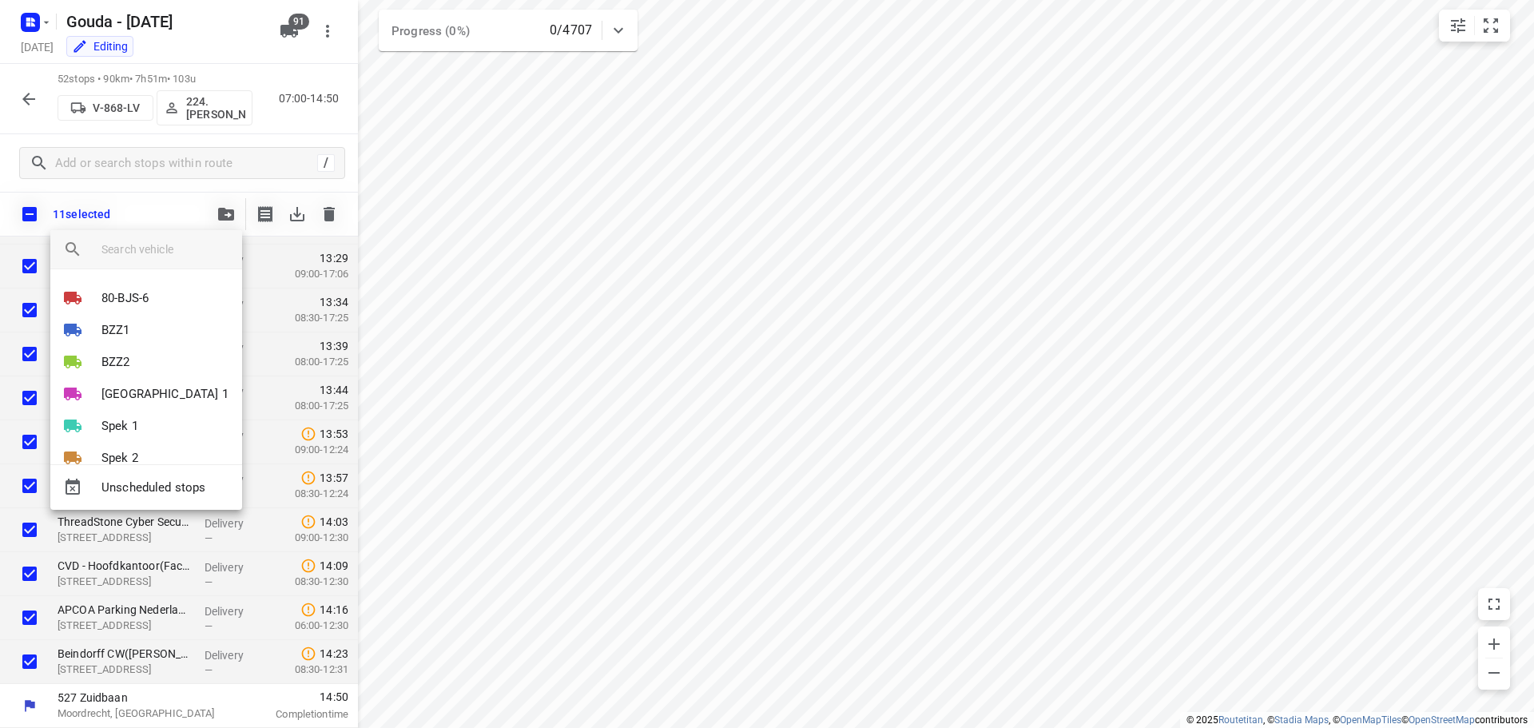
click at [729, 543] on div at bounding box center [767, 364] width 1534 height 728
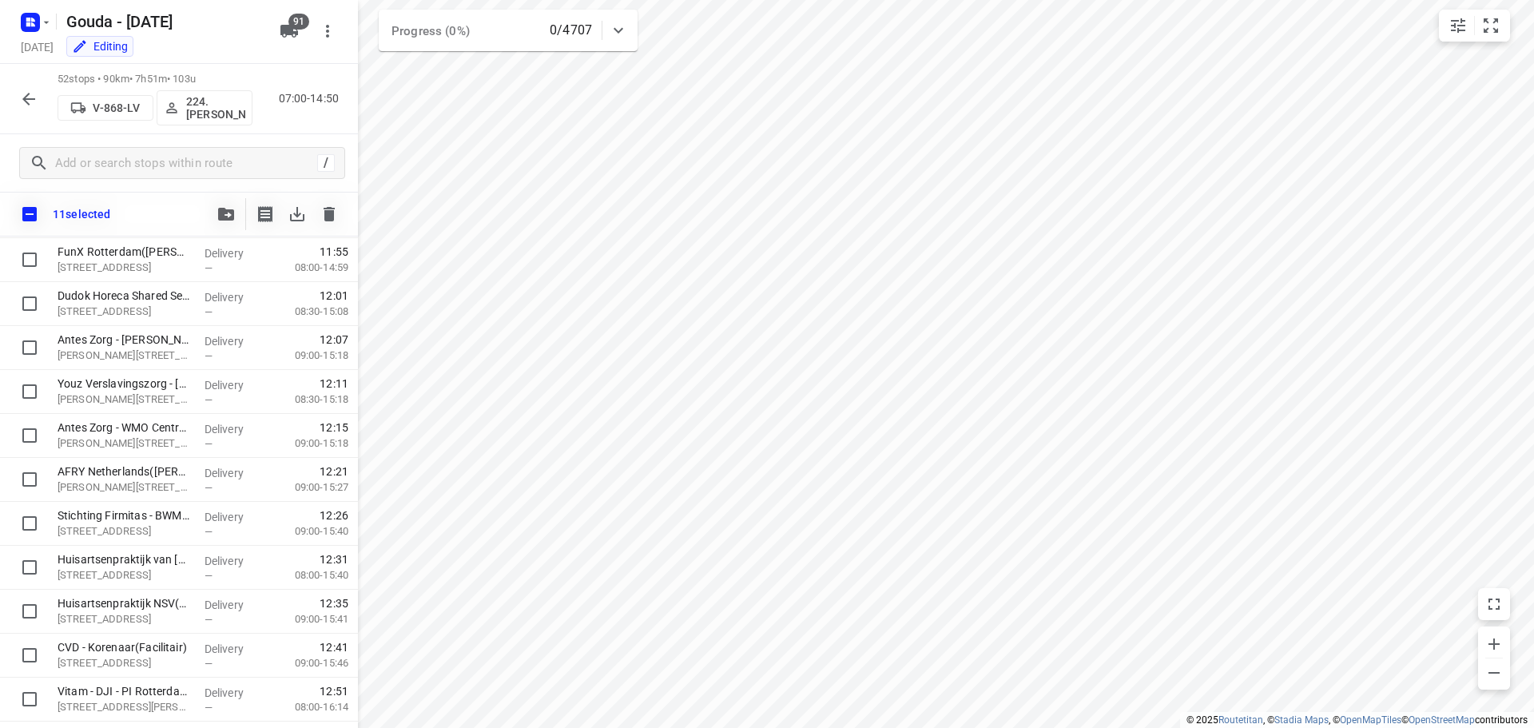
scroll to position [1302, 0]
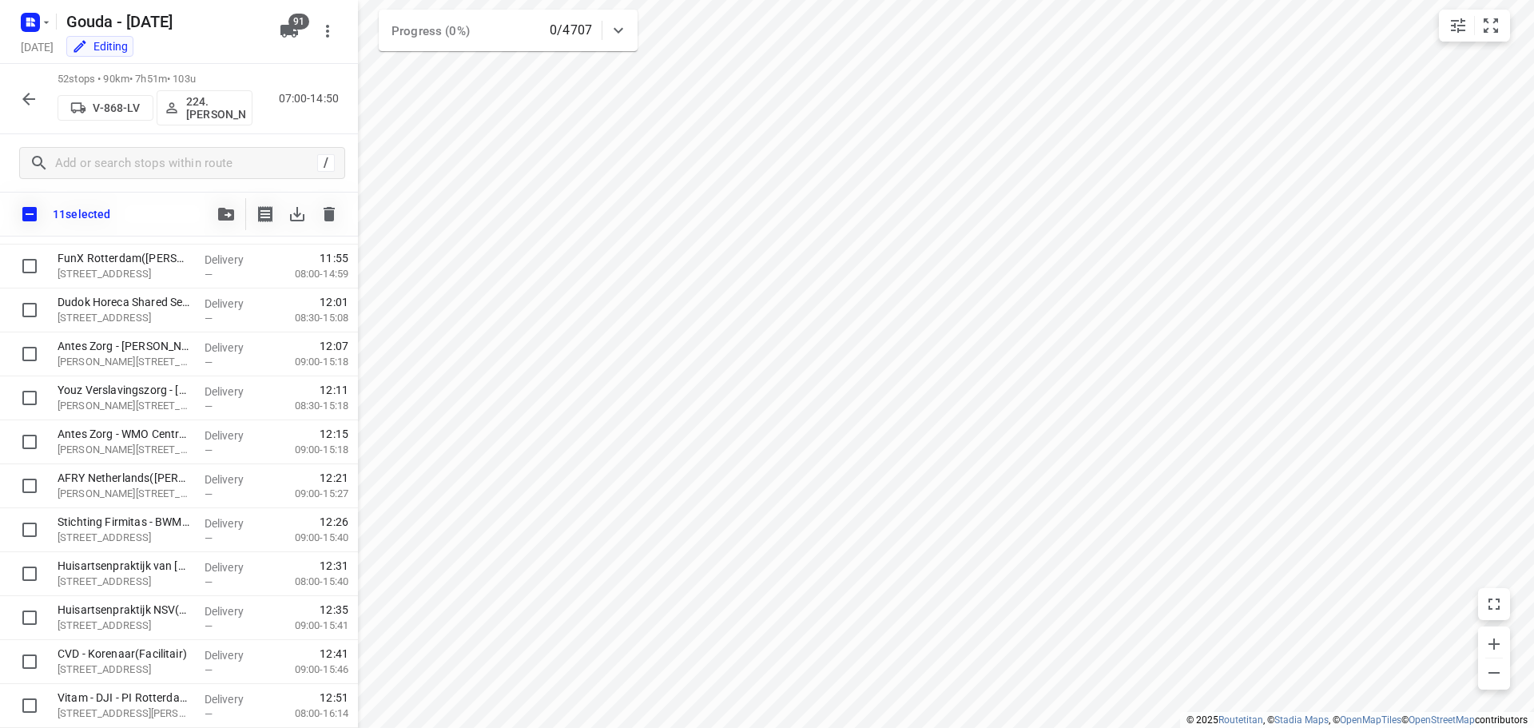
click at [225, 213] on icon "button" at bounding box center [226, 214] width 16 height 13
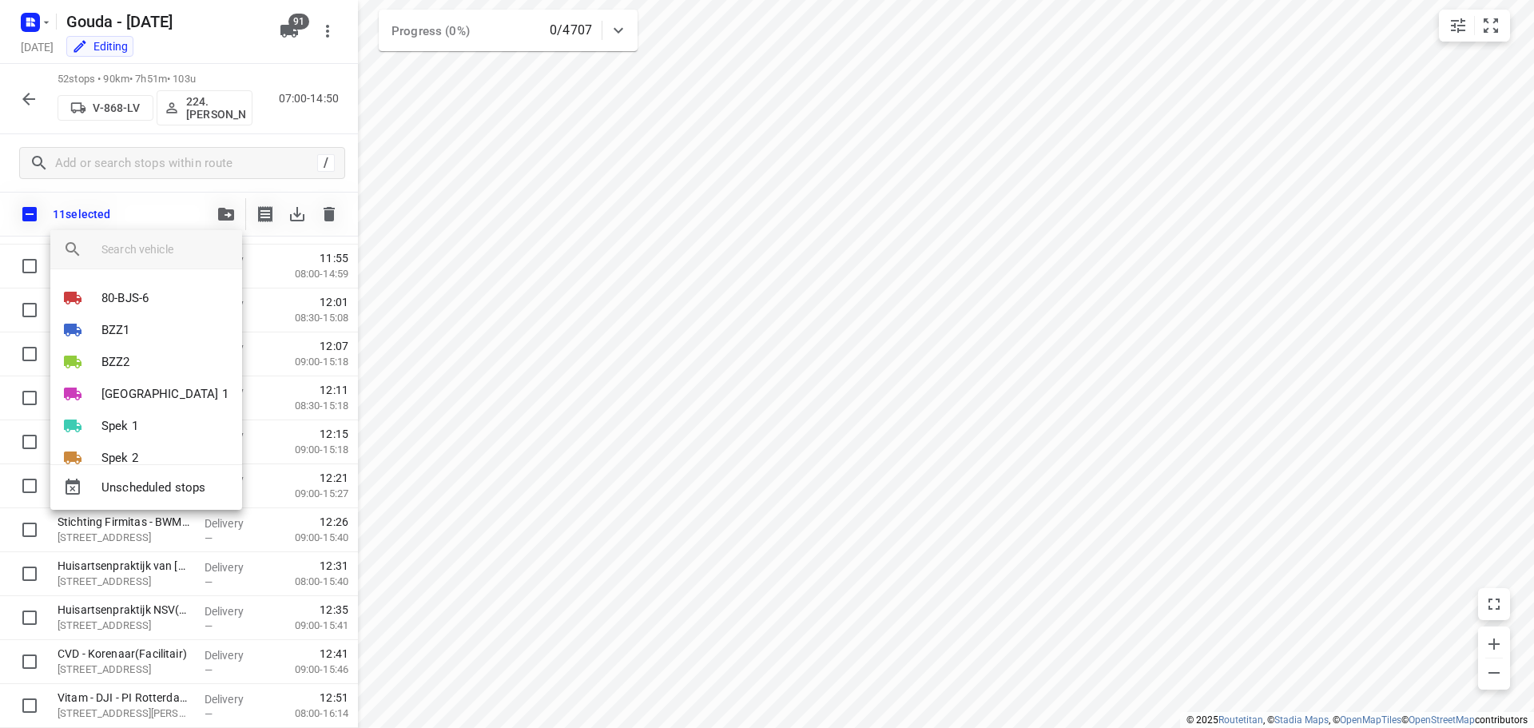
click at [141, 253] on input "search vehicle" at bounding box center [165, 249] width 128 height 24
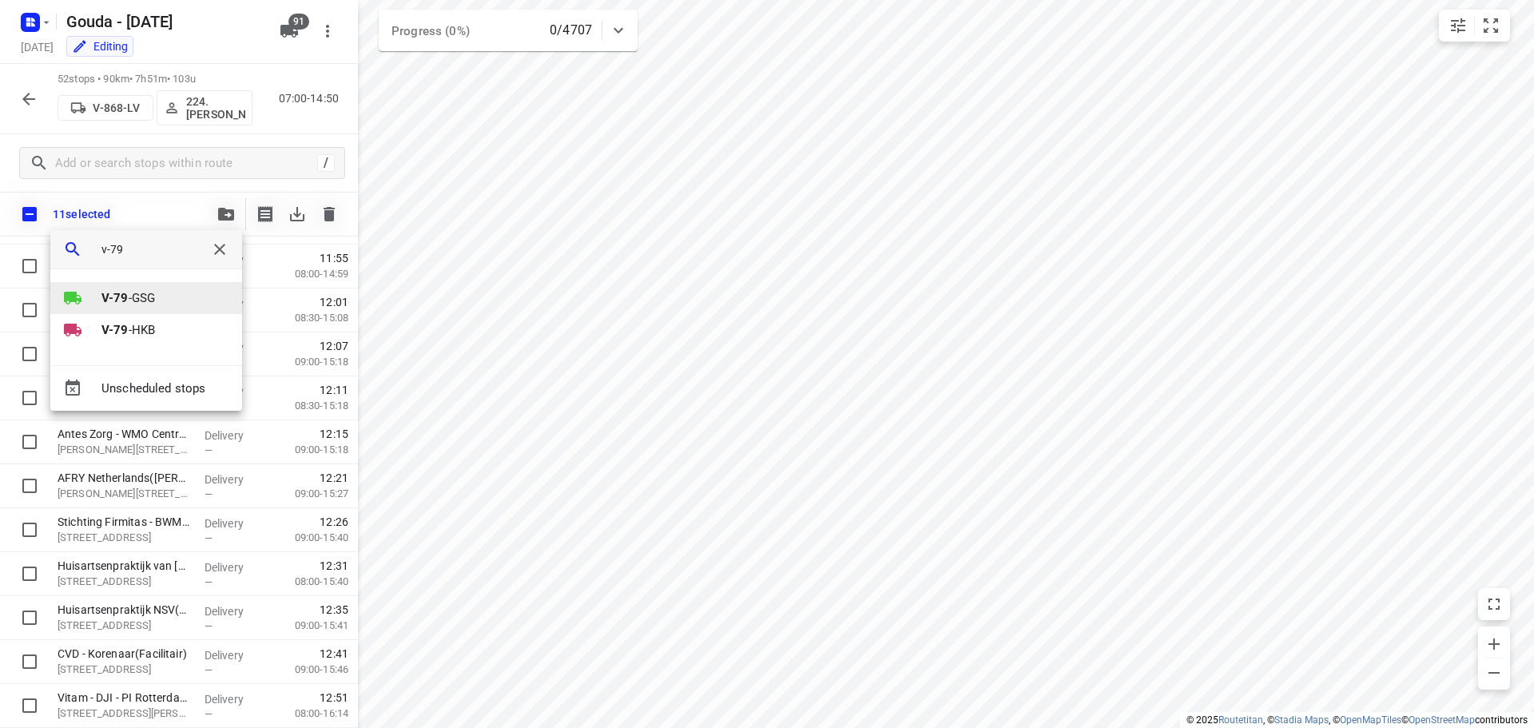
type input "v-79"
click at [135, 294] on p "V-79 -GSG" at bounding box center [128, 298] width 54 height 18
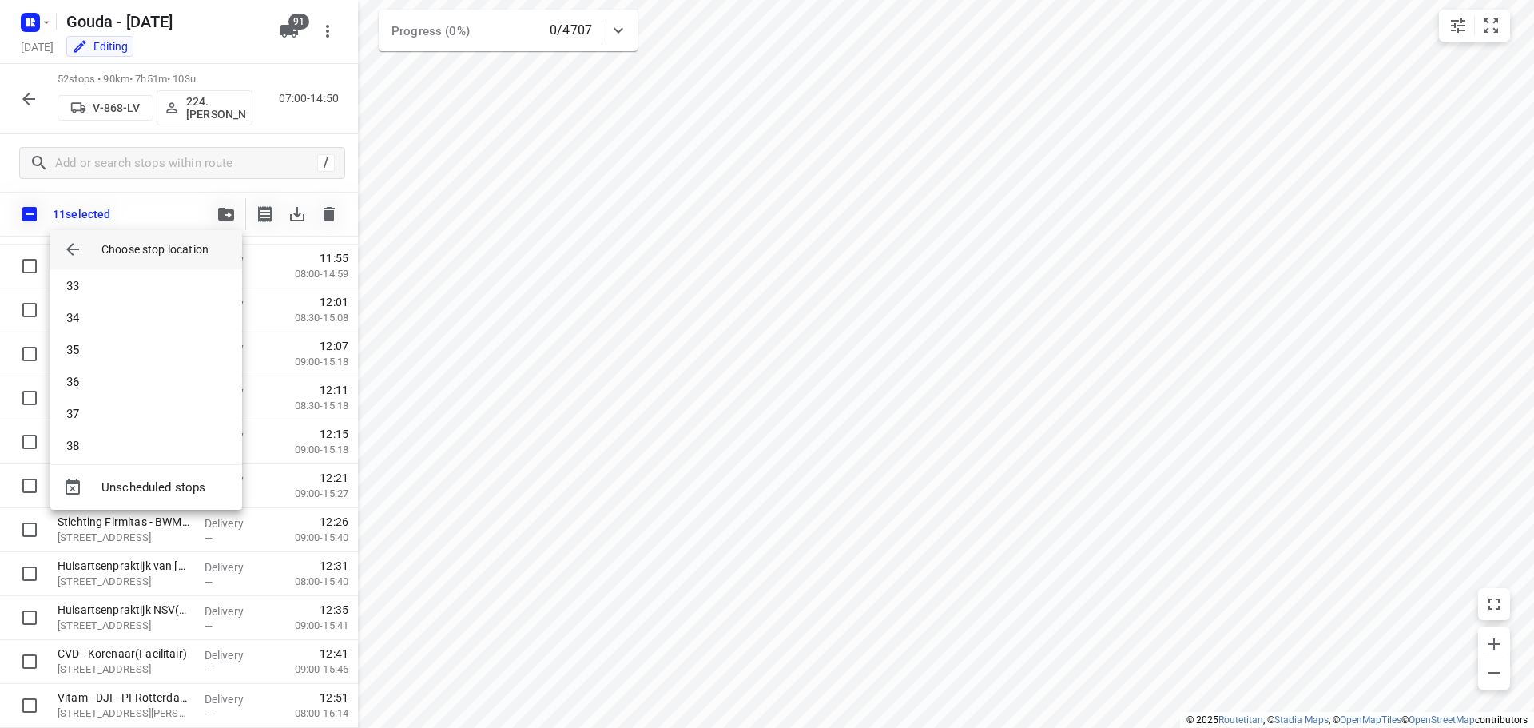
scroll to position [1039, 0]
click at [117, 437] on li "38" at bounding box center [146, 435] width 192 height 32
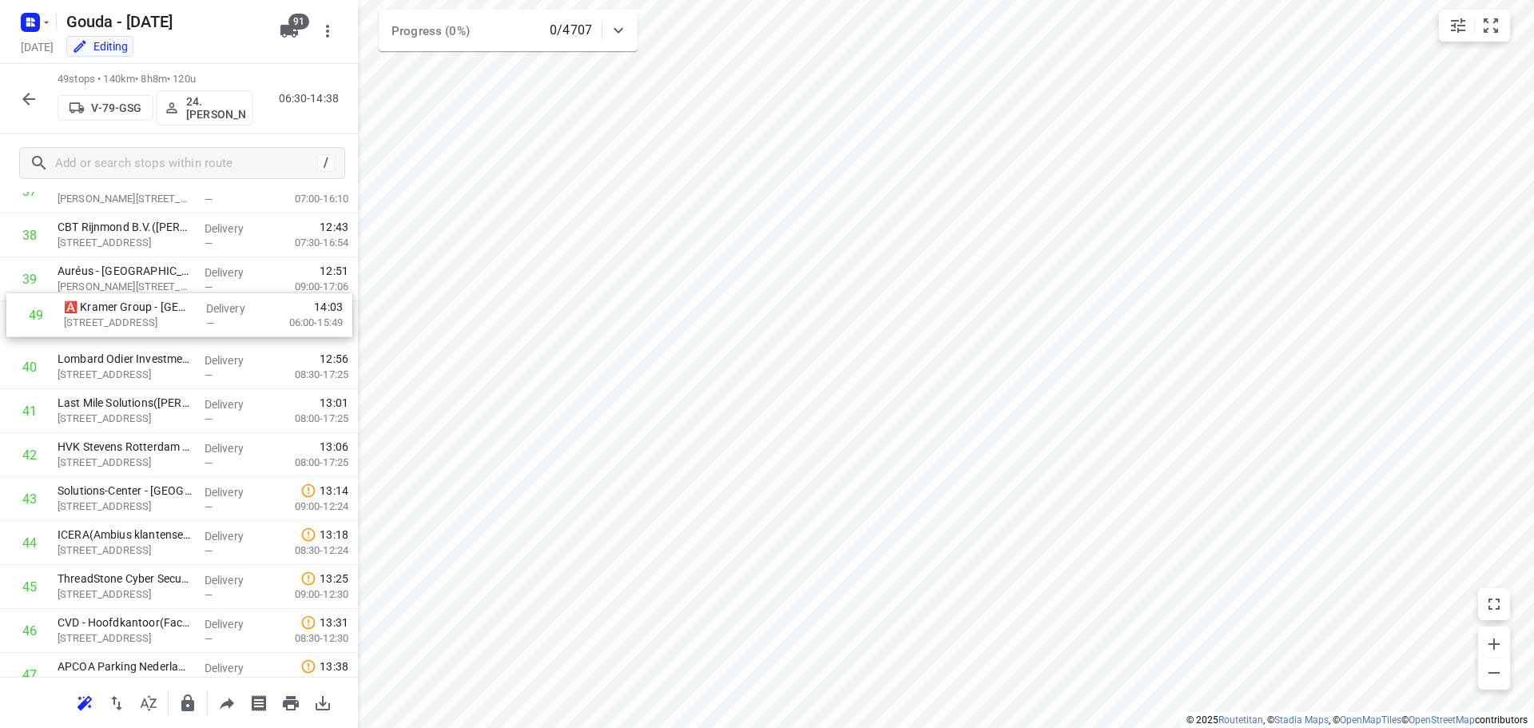
scroll to position [1683, 0]
drag, startPoint x: 125, startPoint y: 618, endPoint x: 129, endPoint y: 326, distance: 292.4
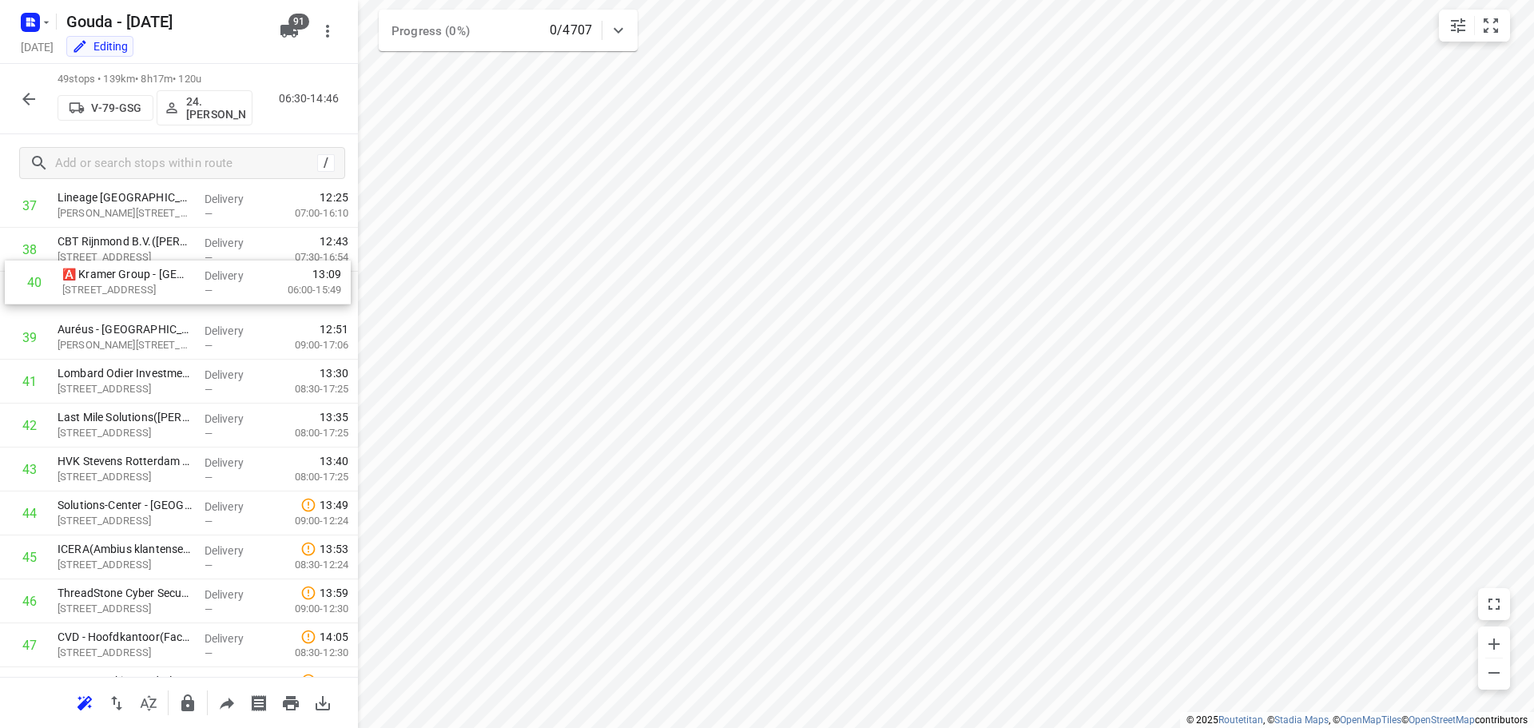
drag, startPoint x: 133, startPoint y: 336, endPoint x: 136, endPoint y: 286, distance: 49.6
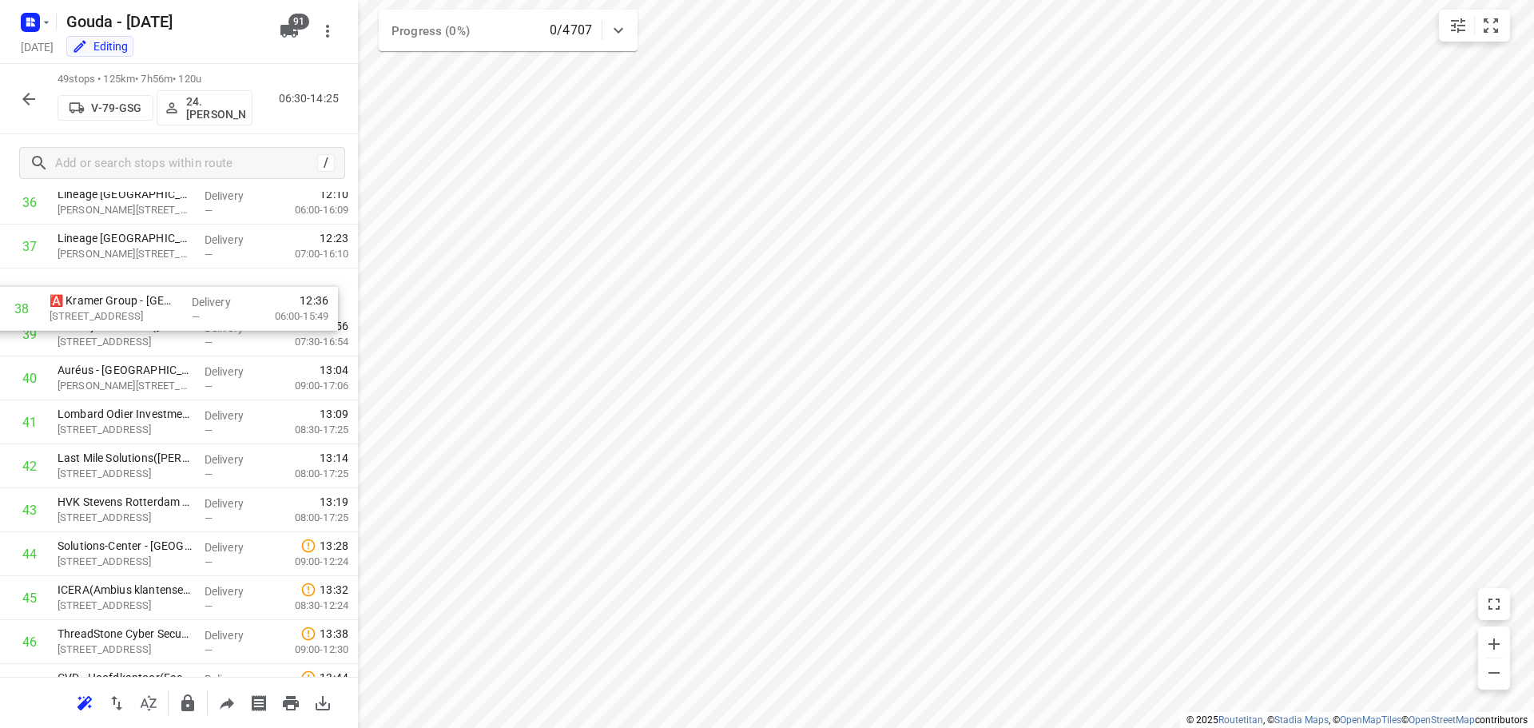
scroll to position [1623, 0]
drag, startPoint x: 137, startPoint y: 260, endPoint x: 129, endPoint y: 304, distance: 44.7
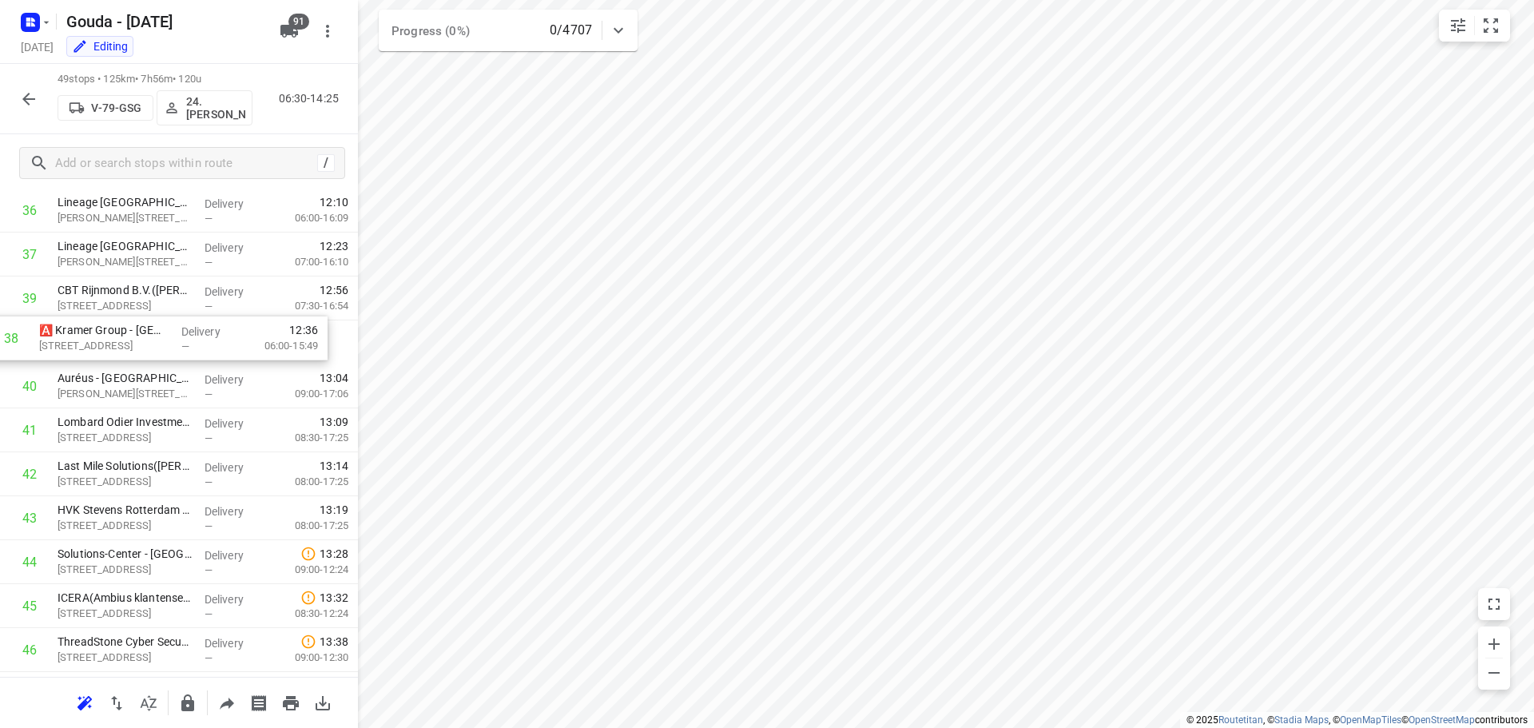
drag, startPoint x: 188, startPoint y: 291, endPoint x: 166, endPoint y: 349, distance: 62.2
drag, startPoint x: 158, startPoint y: 292, endPoint x: 151, endPoint y: 339, distance: 46.9
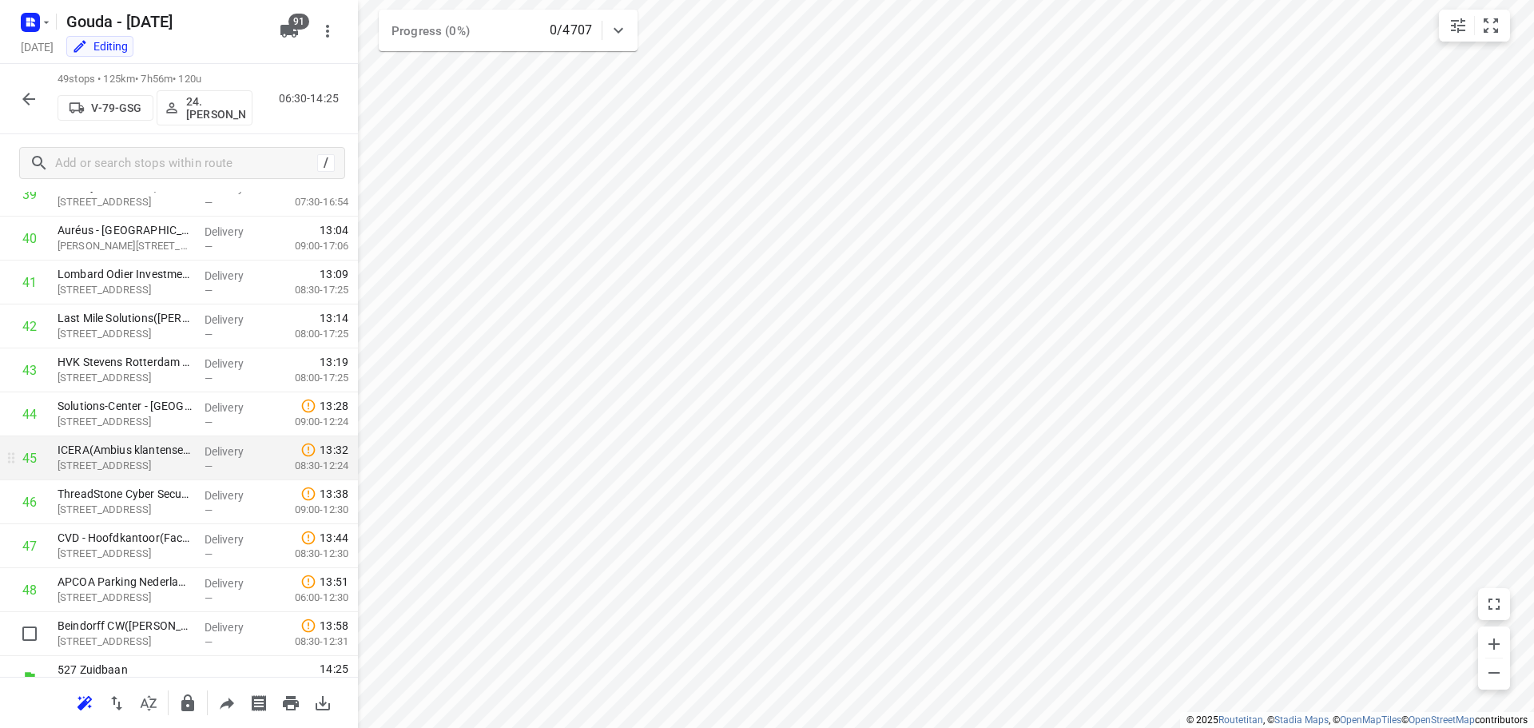
scroll to position [1792, 0]
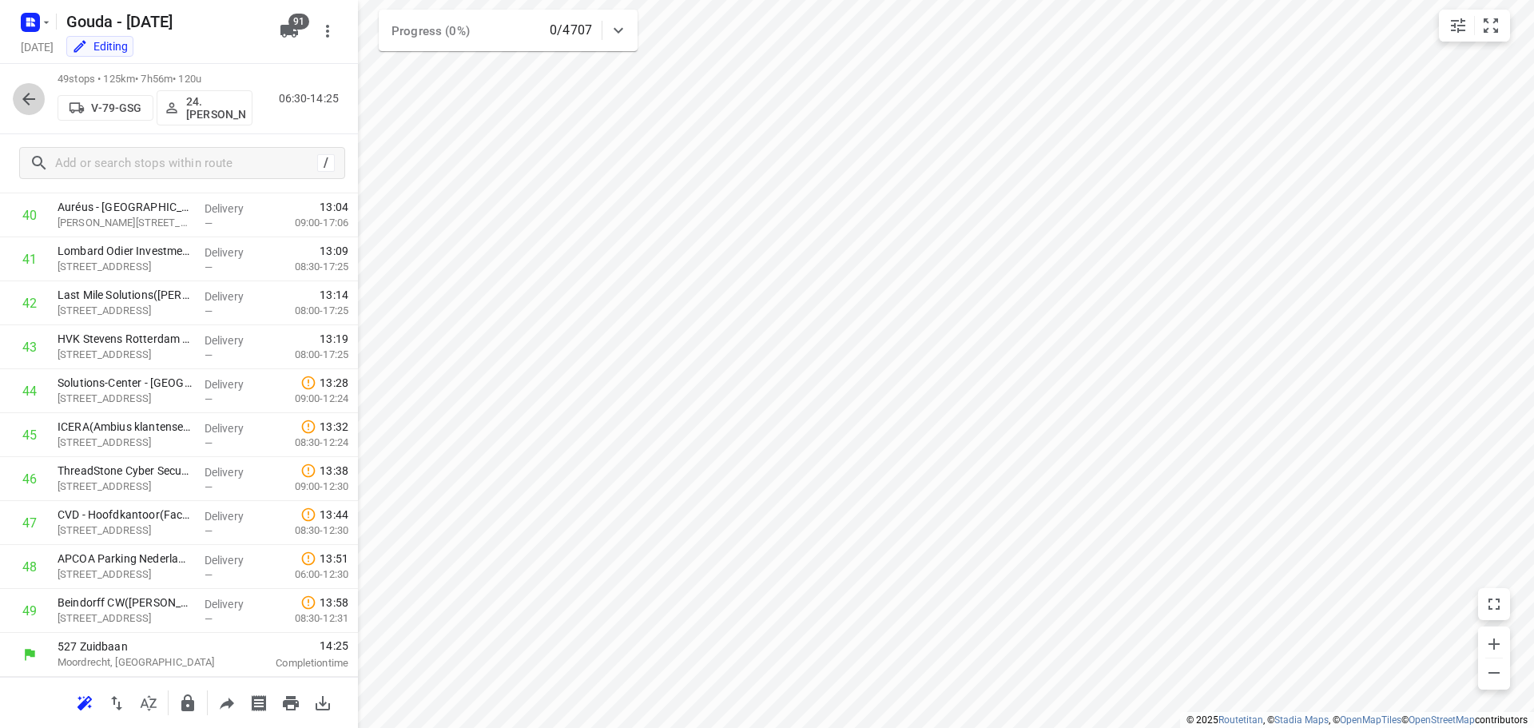
click at [35, 93] on icon "button" at bounding box center [28, 98] width 19 height 19
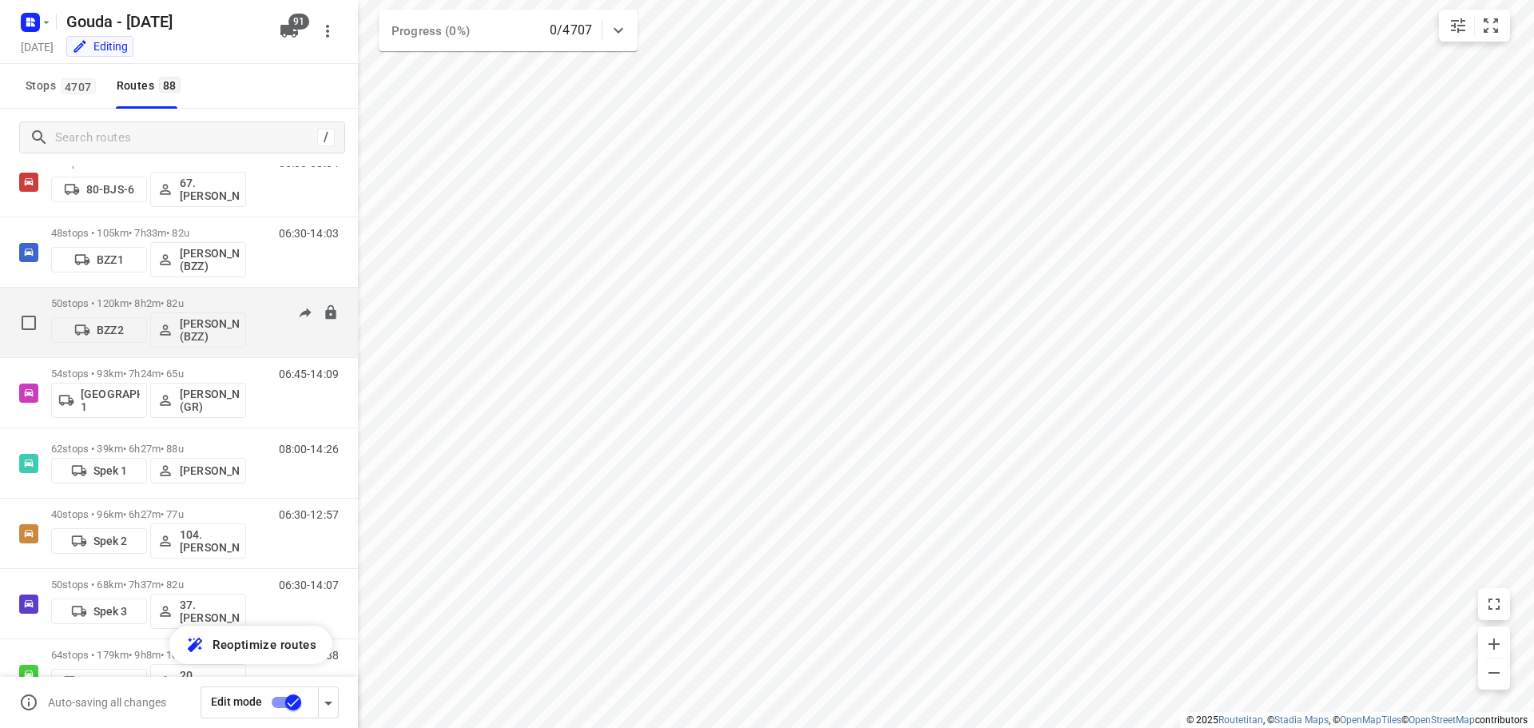
scroll to position [0, 0]
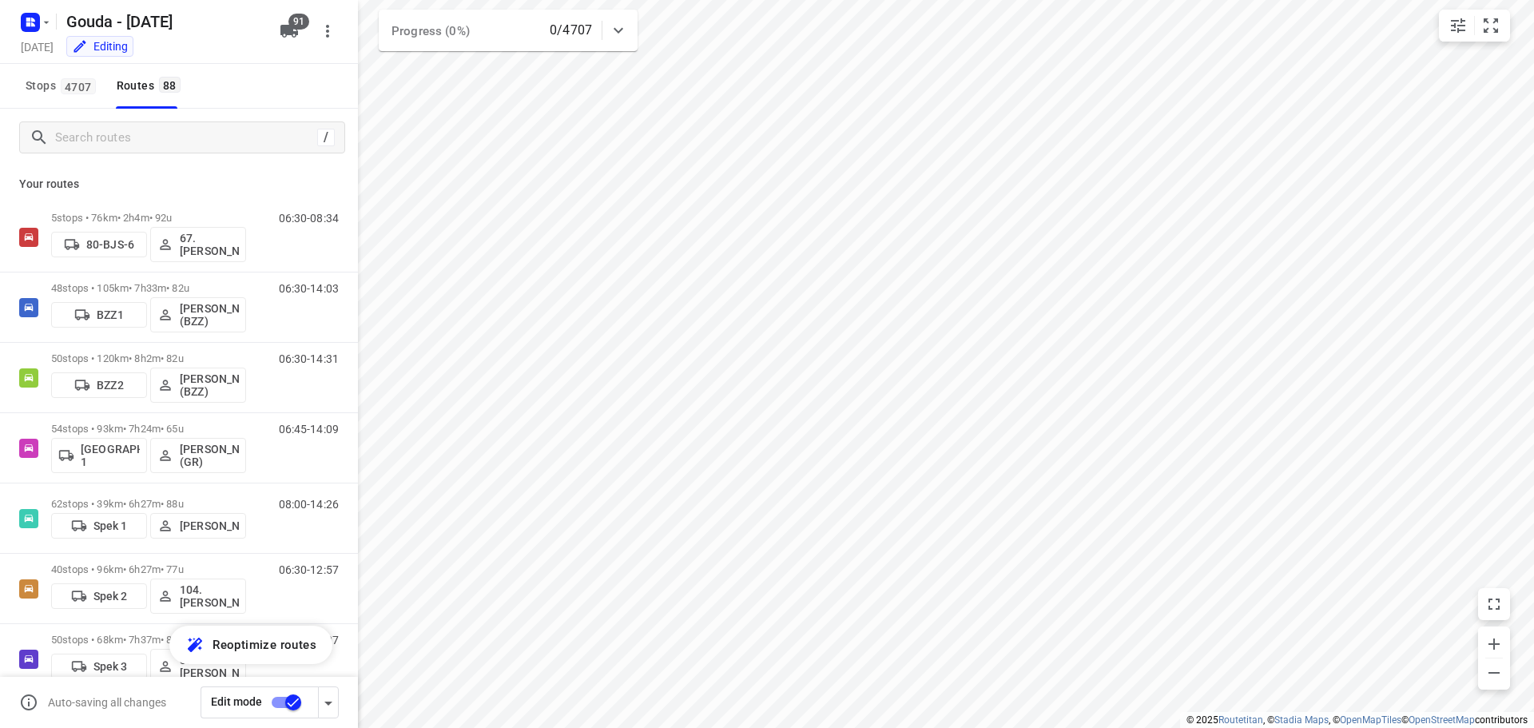
click at [282, 696] on input "checkbox" at bounding box center [293, 702] width 91 height 30
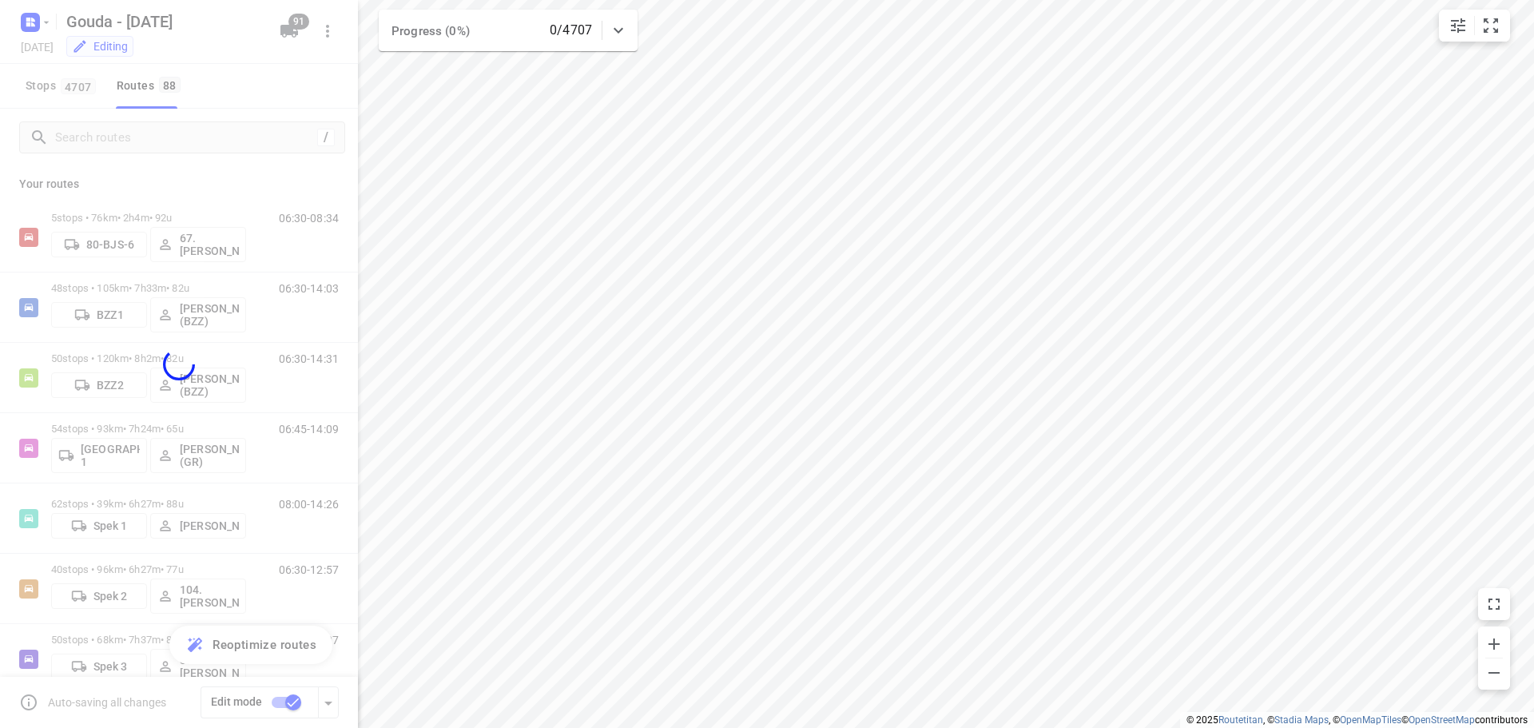
checkbox input "false"
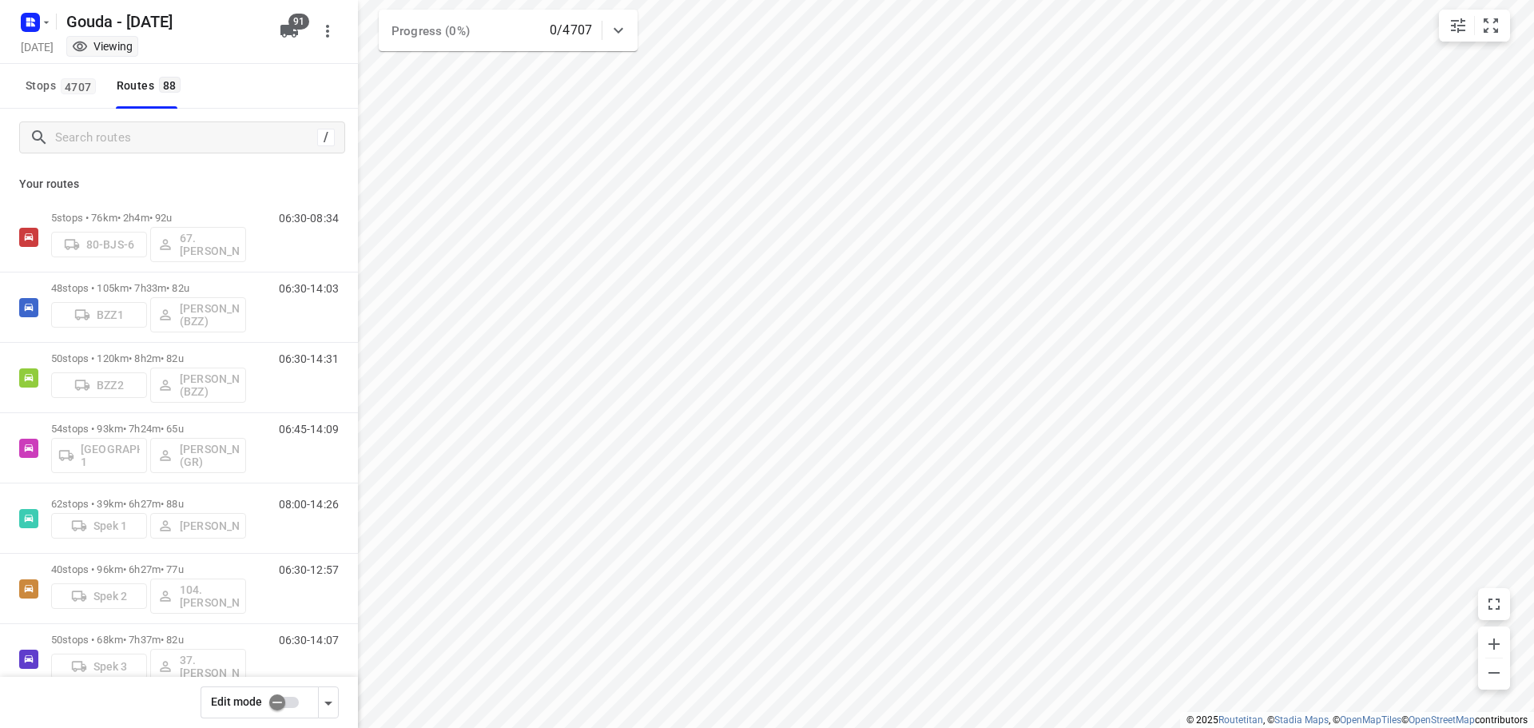
click at [243, 69] on div "Stops 4707 Routes 88" at bounding box center [179, 86] width 358 height 45
